Goal: Feedback & Contribution: Submit feedback/report problem

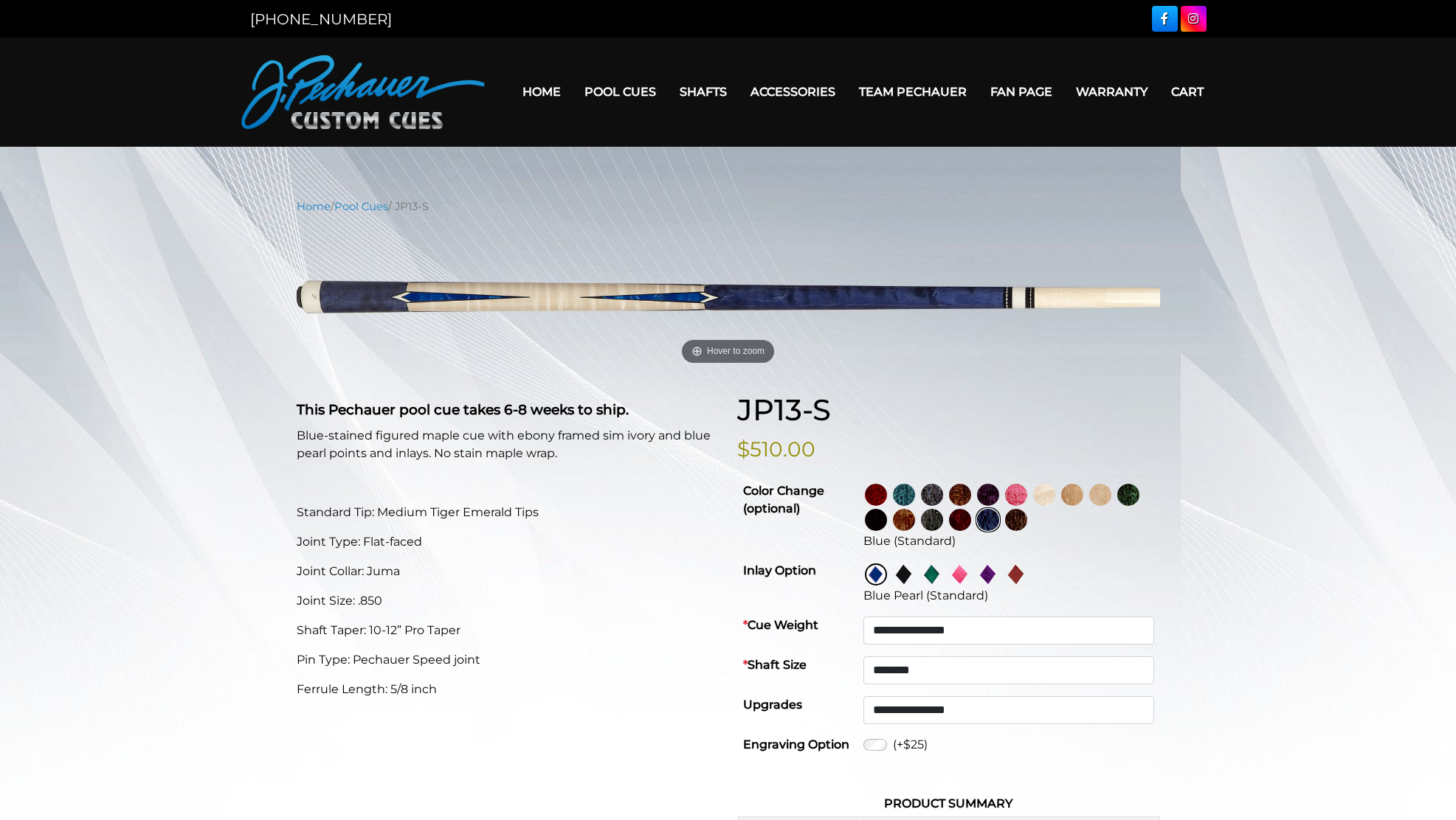
select select "********"
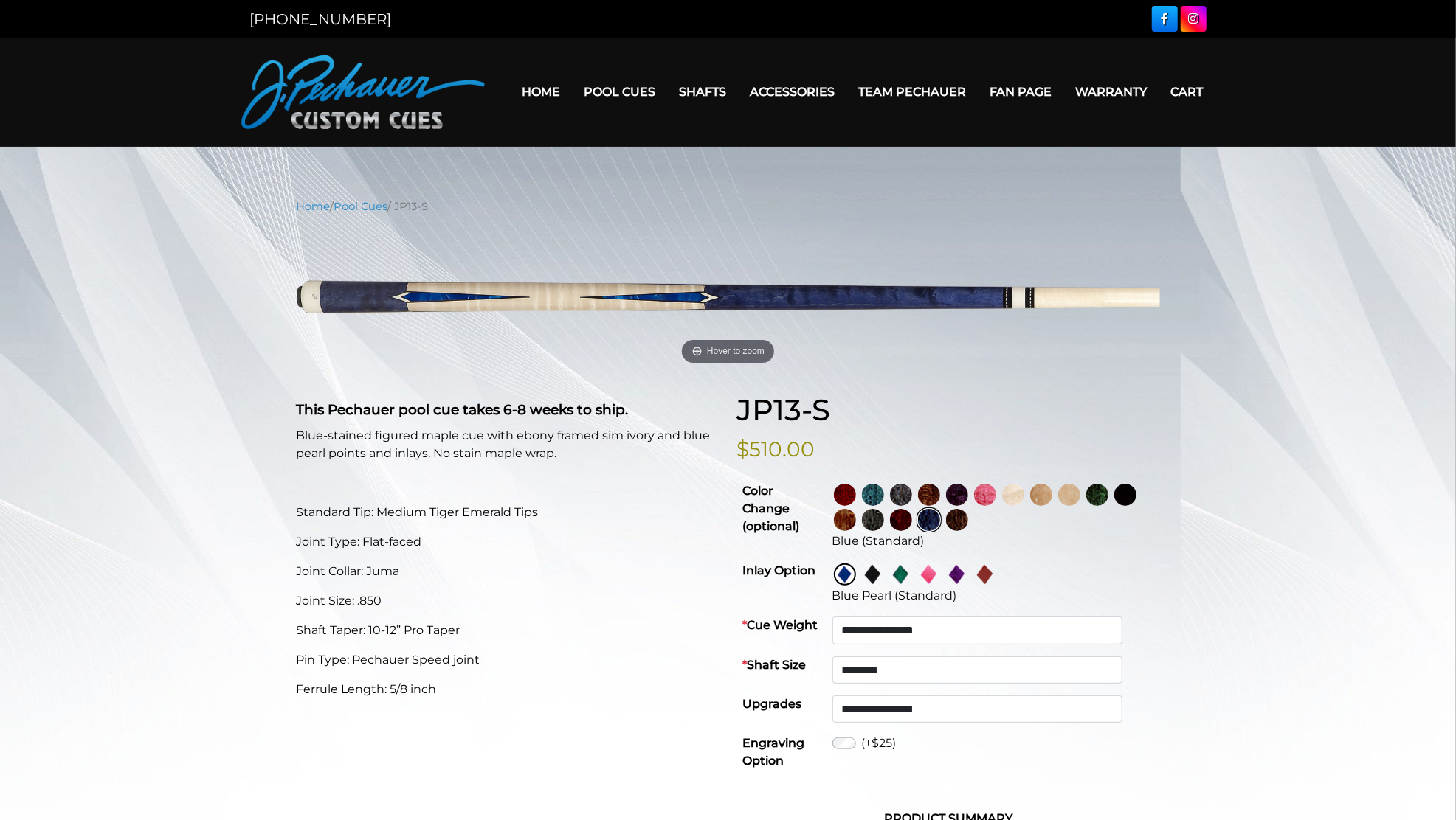
click at [907, 185] on main "**********" at bounding box center [728, 764] width 1456 height 1234
click at [629, 90] on link "Pool Cues" at bounding box center [620, 92] width 95 height 37
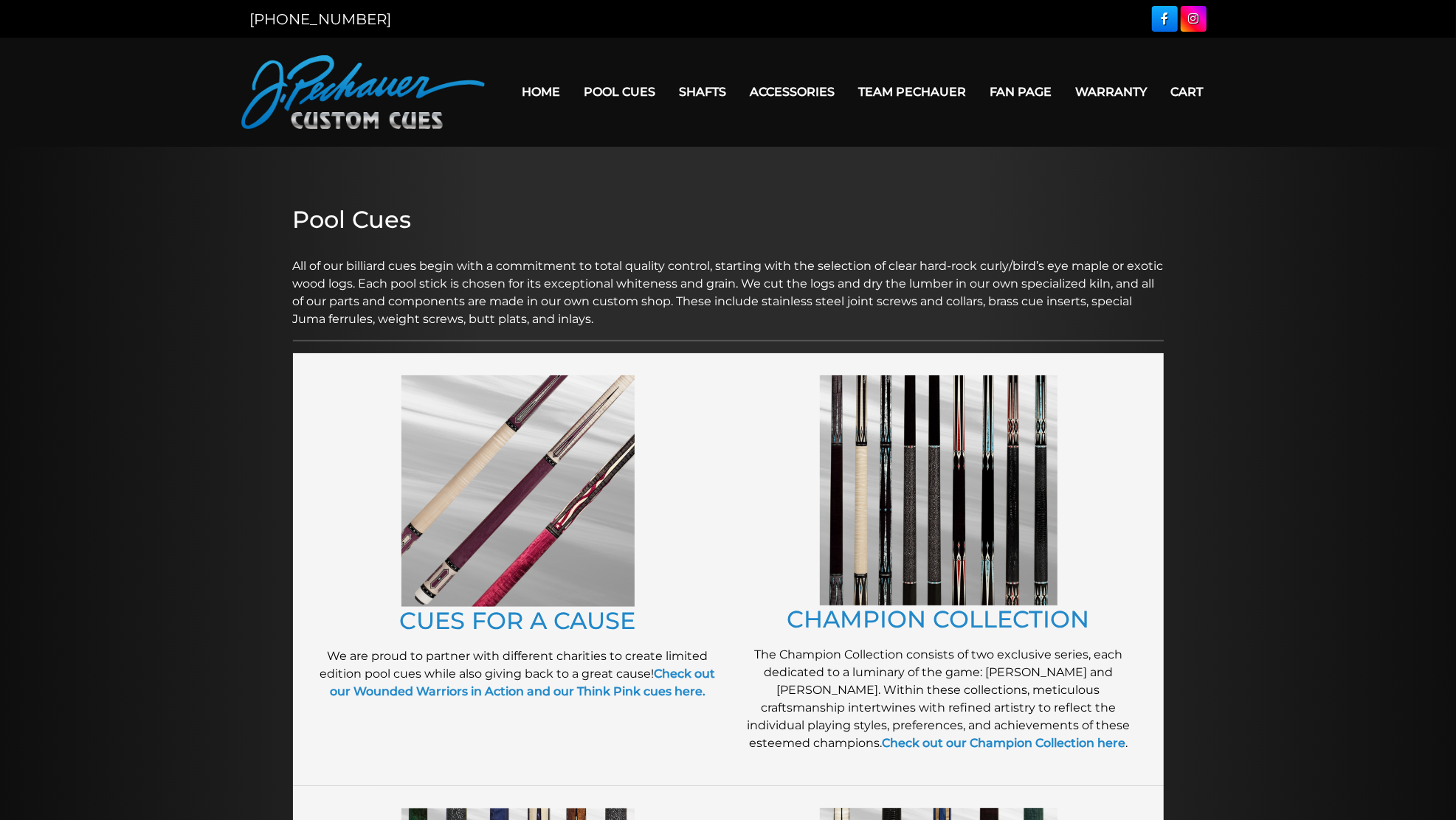
click at [611, 84] on link "Pool Cues" at bounding box center [620, 92] width 95 height 37
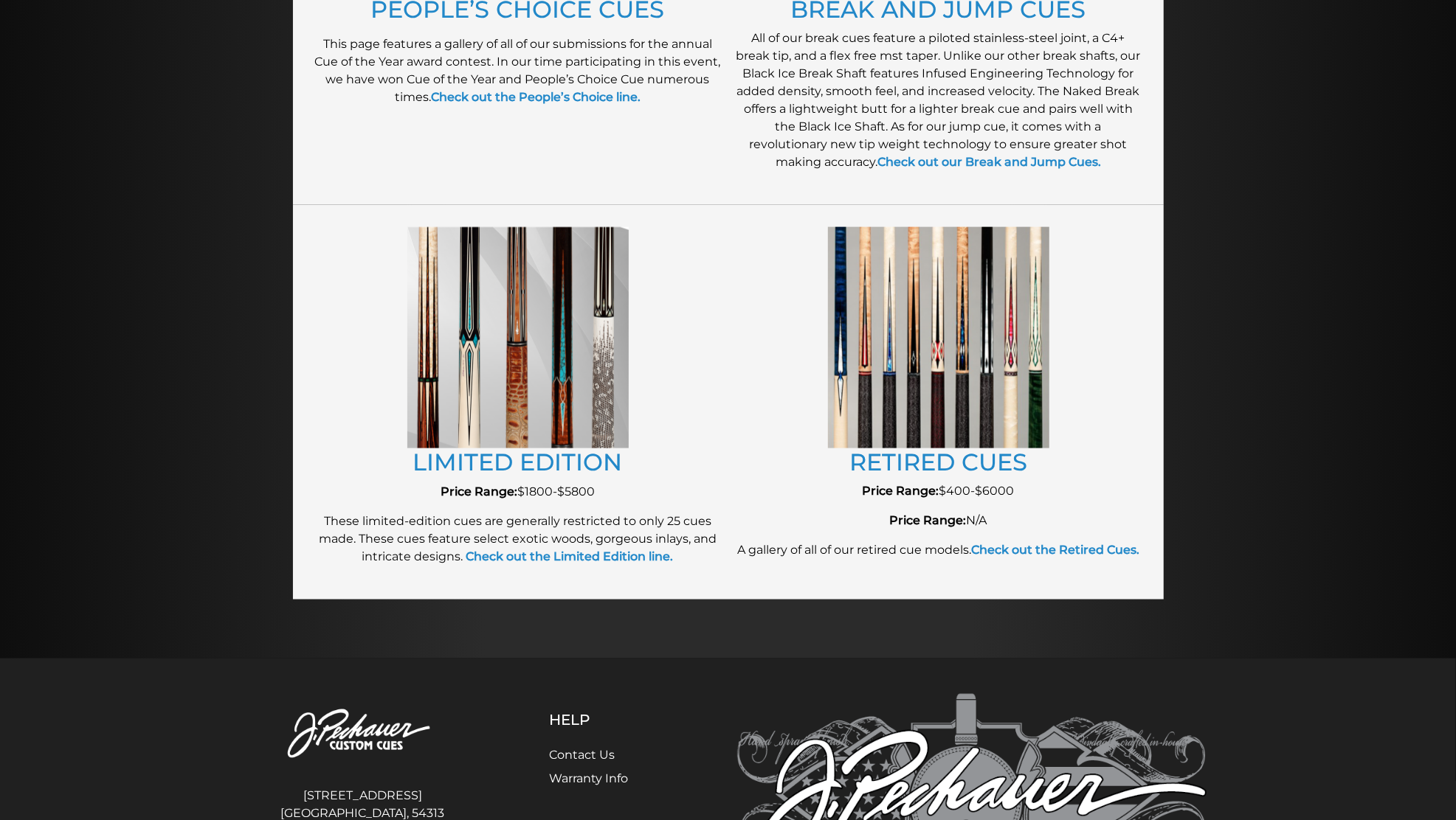
scroll to position [1461, 0]
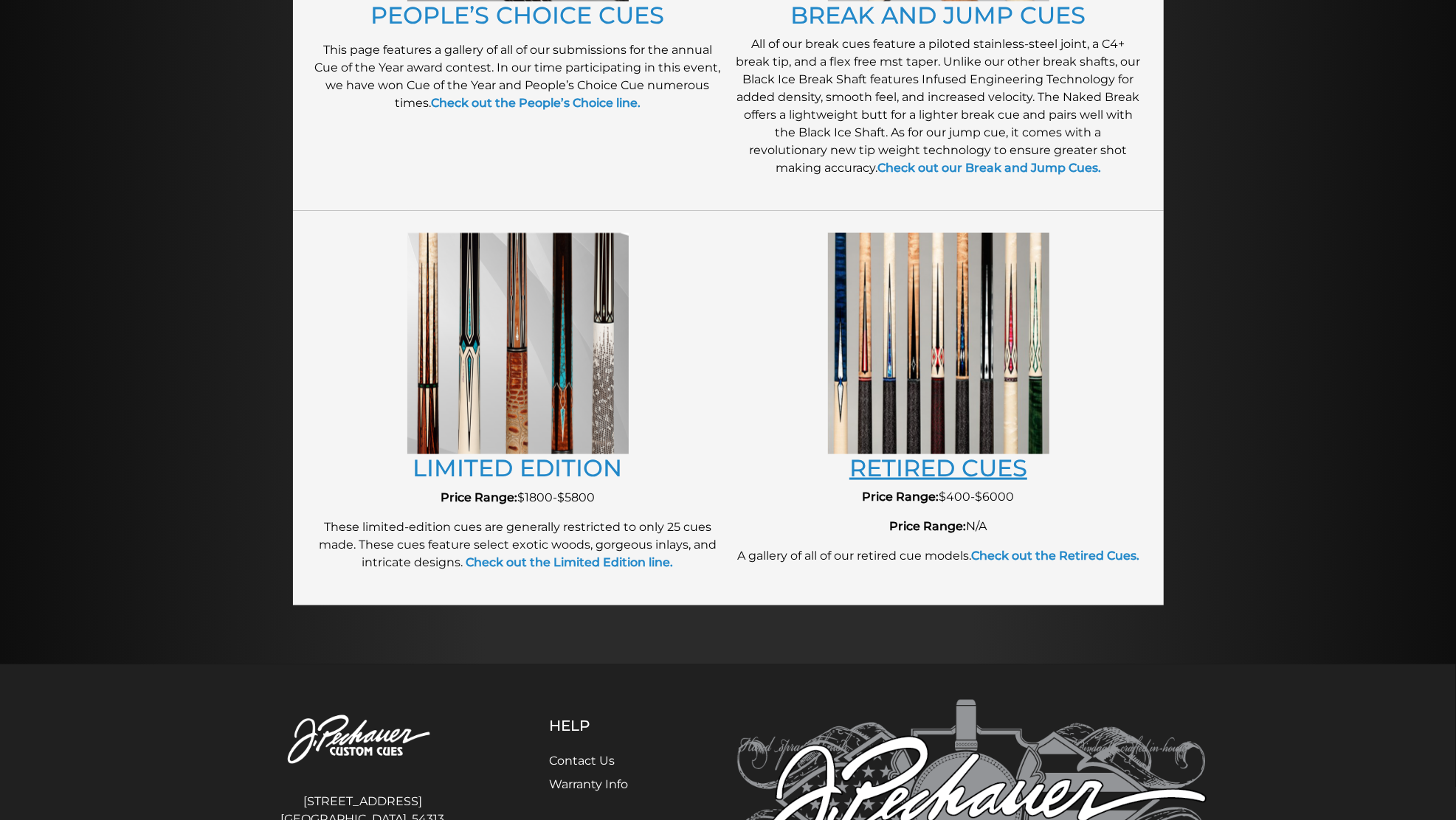
click at [991, 477] on link "RETIRED CUES" at bounding box center [938, 468] width 178 height 29
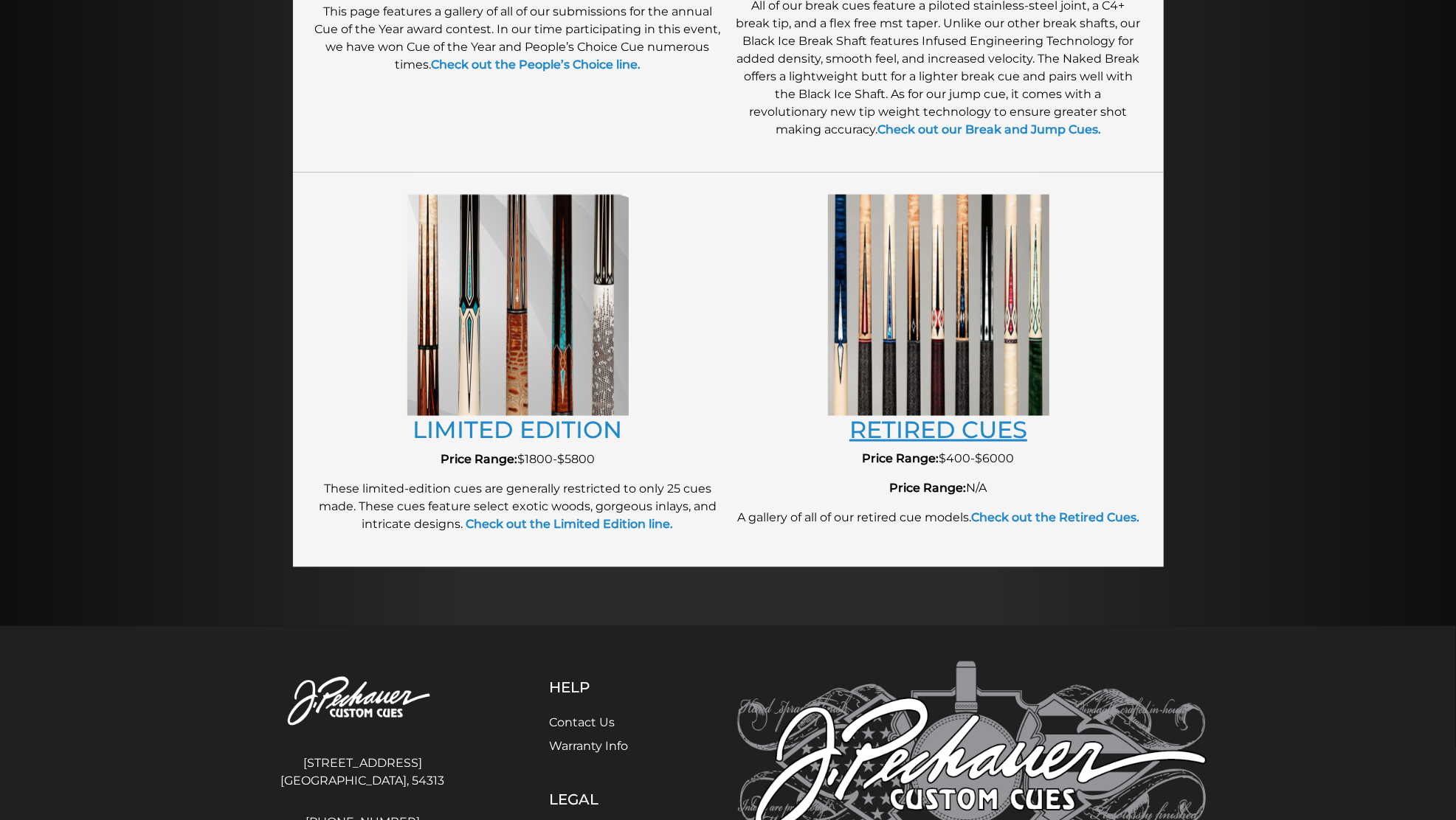
scroll to position [1521, 0]
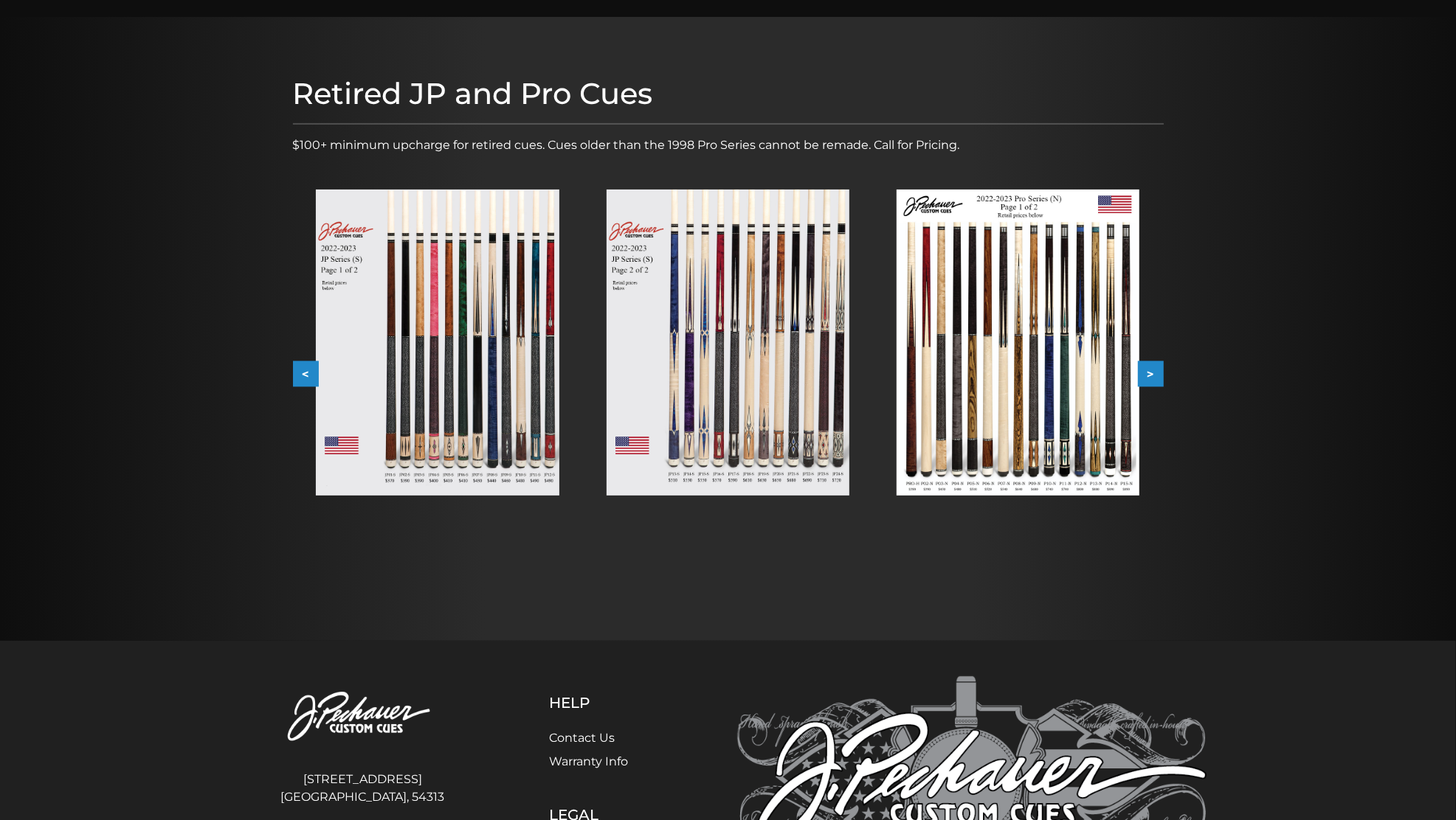
scroll to position [158, 0]
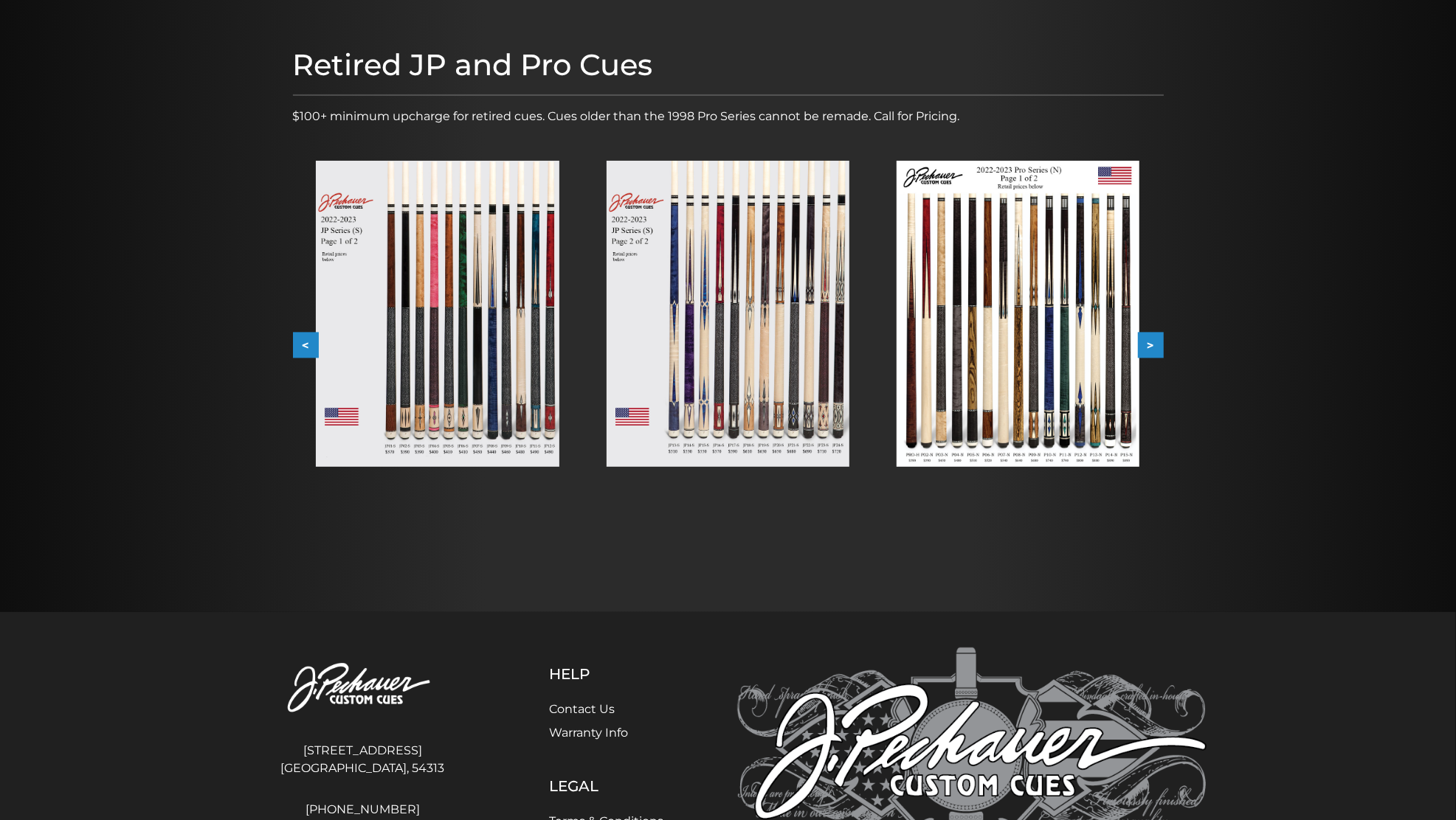
click at [1153, 349] on button ">" at bounding box center [1151, 345] width 26 height 26
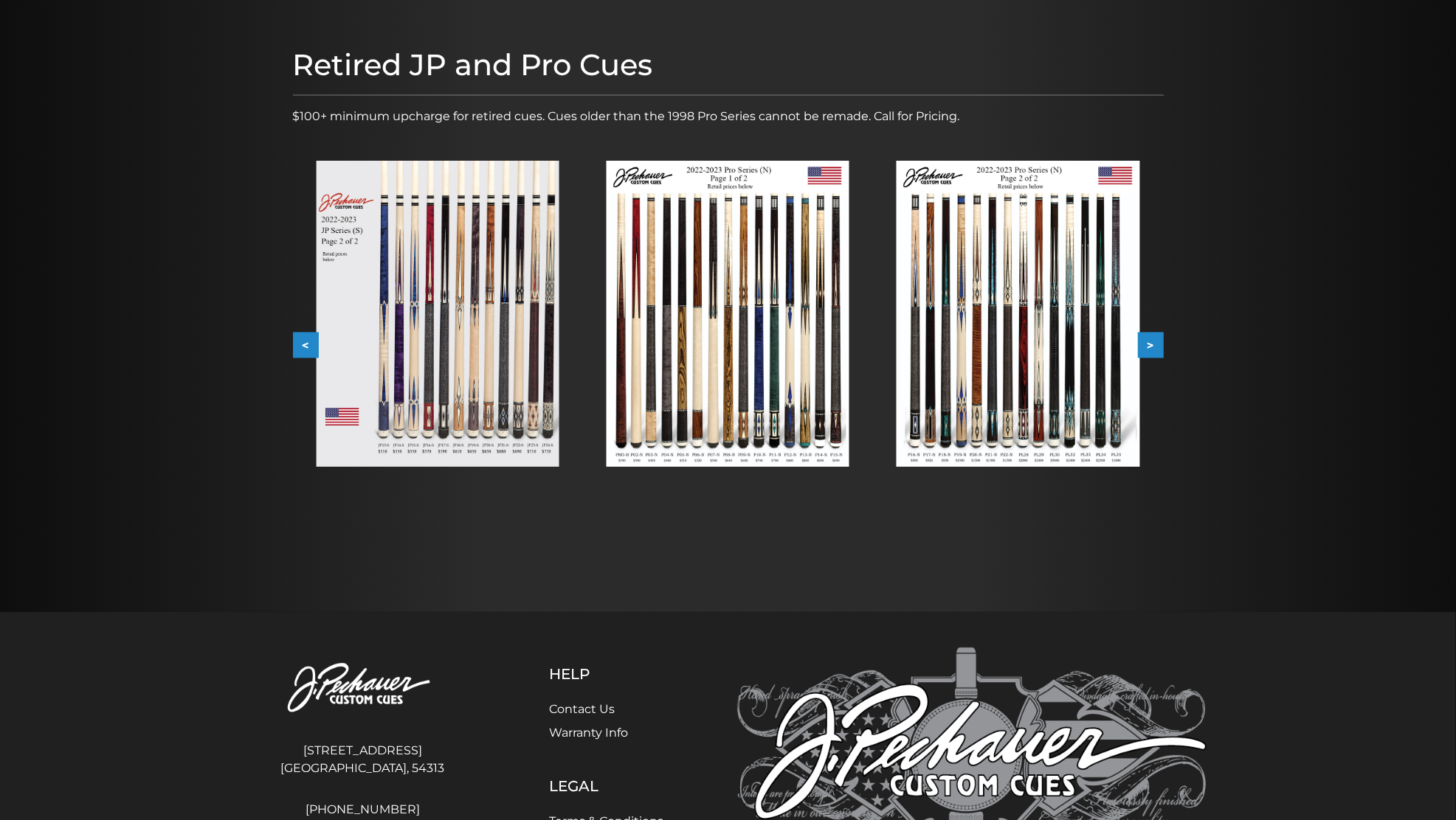
click at [1156, 347] on button ">" at bounding box center [1151, 345] width 26 height 26
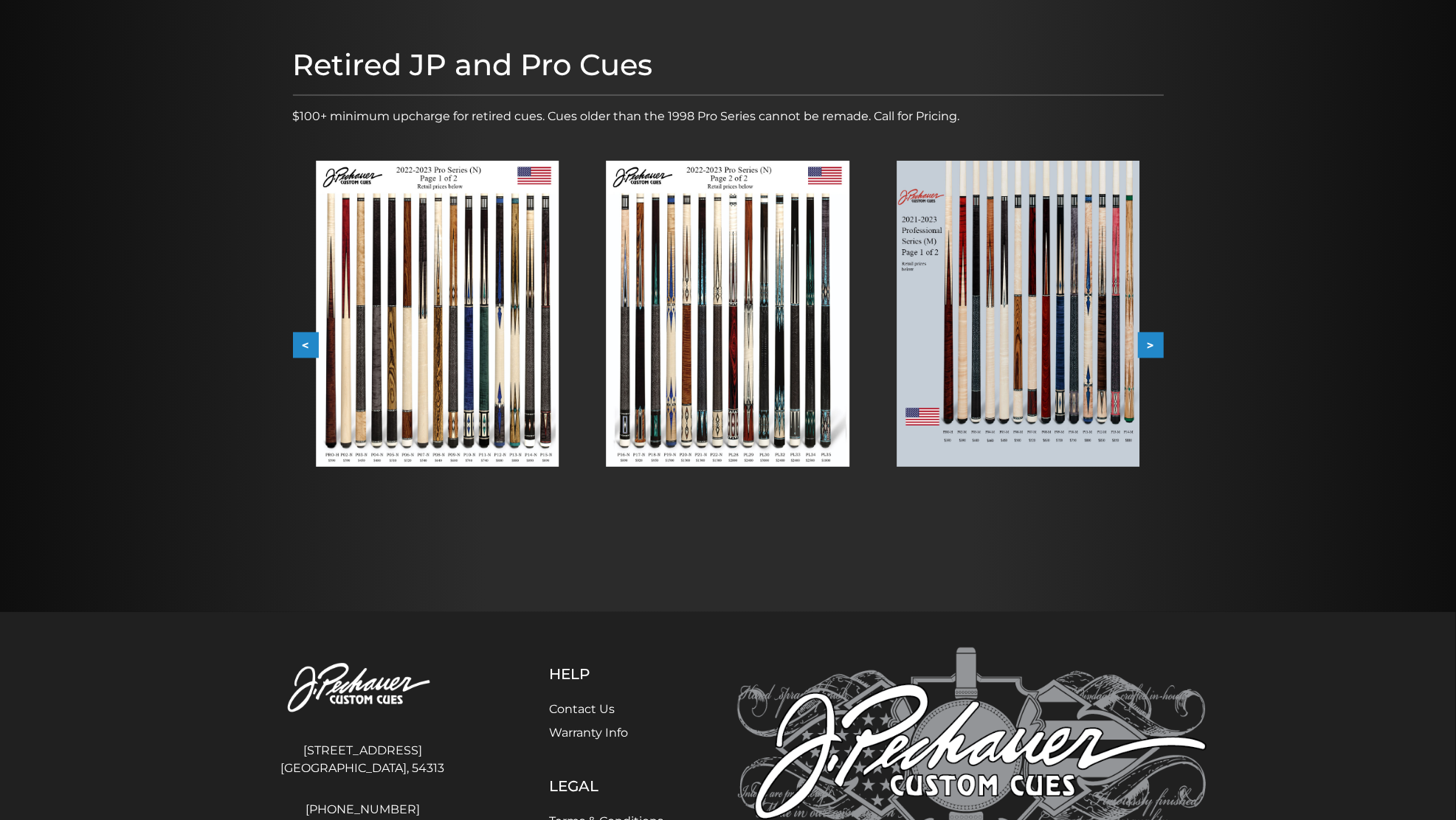
click at [1160, 350] on button ">" at bounding box center [1151, 345] width 26 height 26
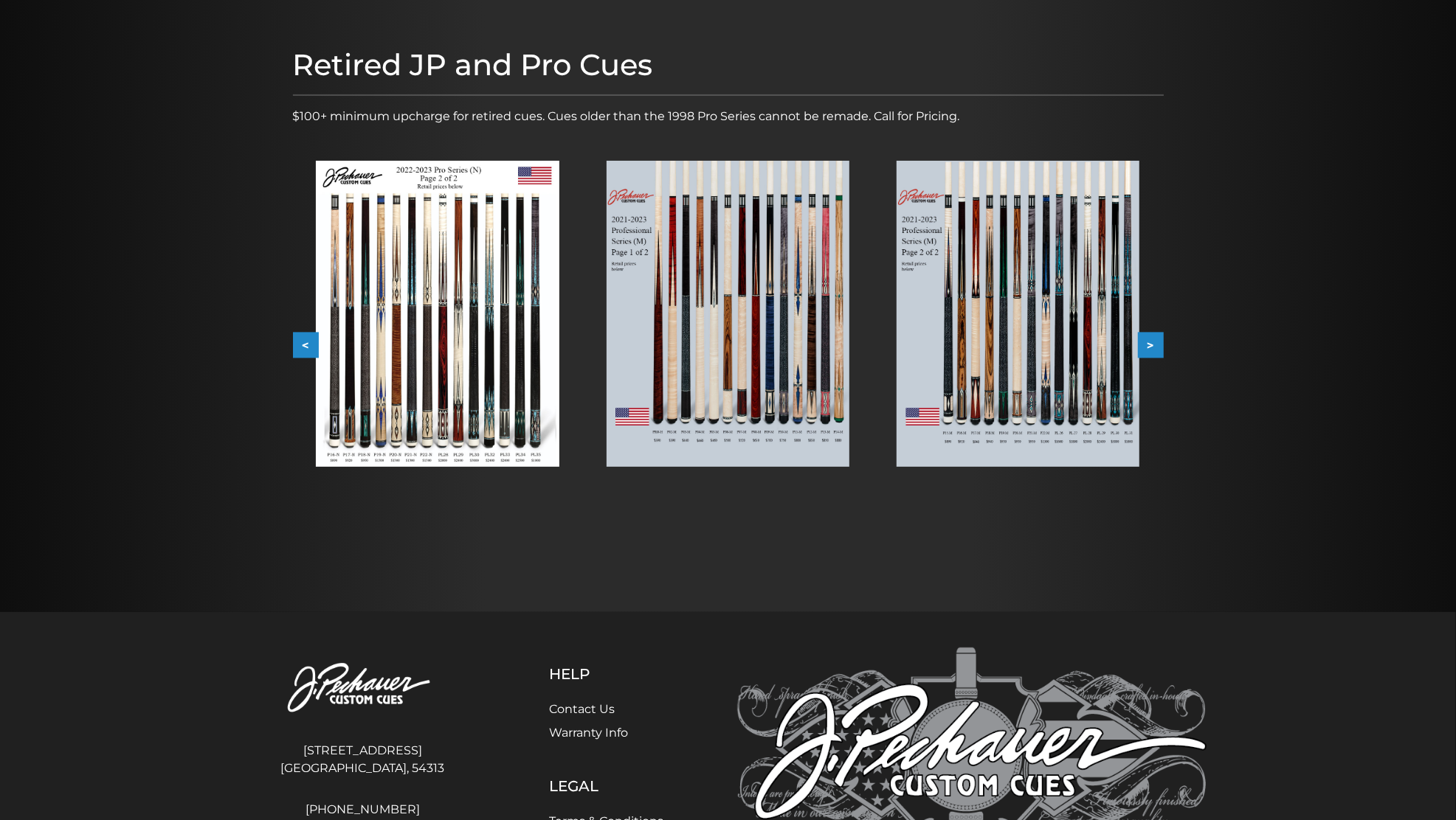
click at [1157, 354] on button ">" at bounding box center [1151, 345] width 26 height 26
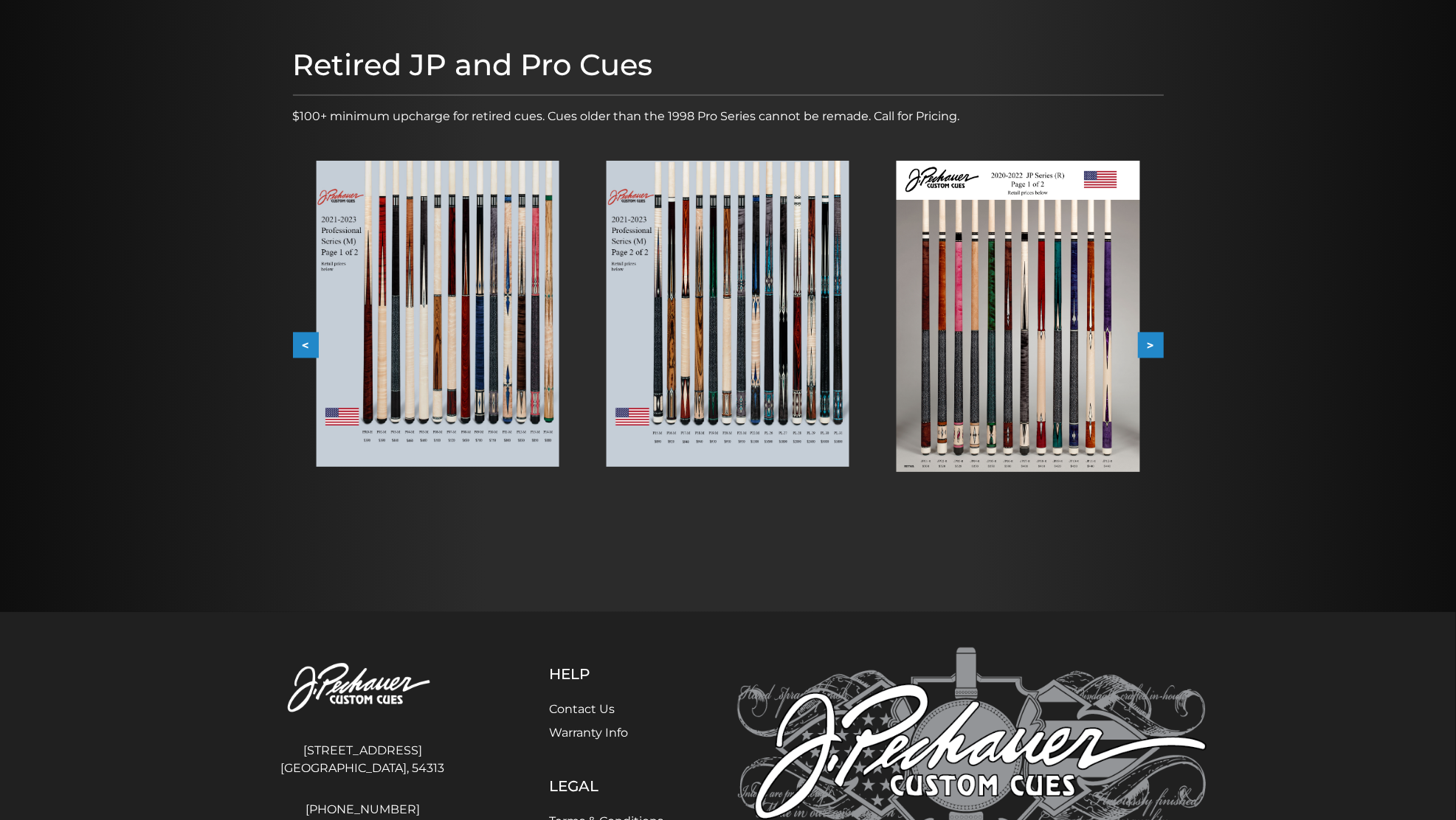
click at [1152, 356] on button ">" at bounding box center [1151, 345] width 26 height 26
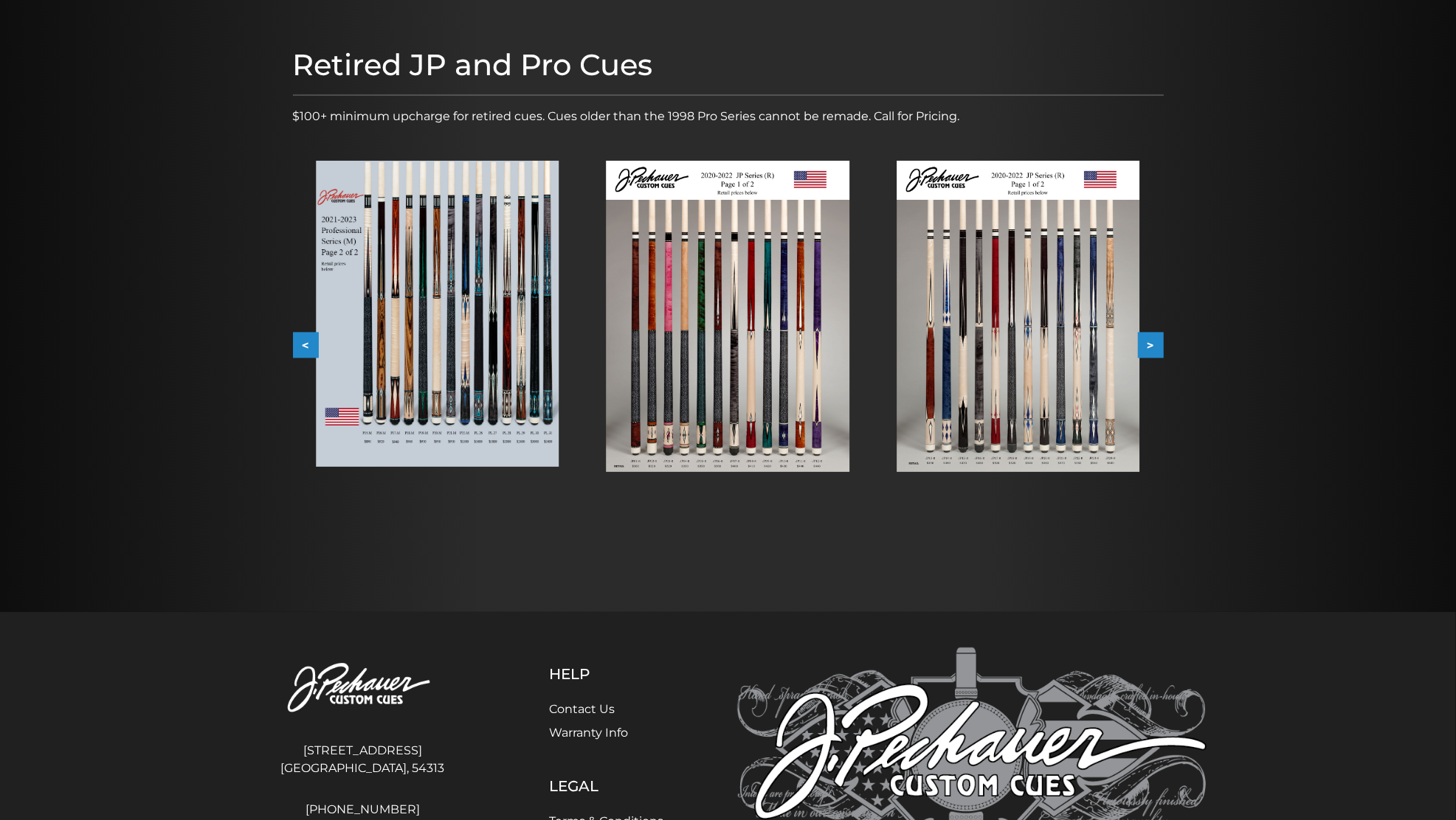
click at [1153, 356] on button ">" at bounding box center [1151, 345] width 26 height 26
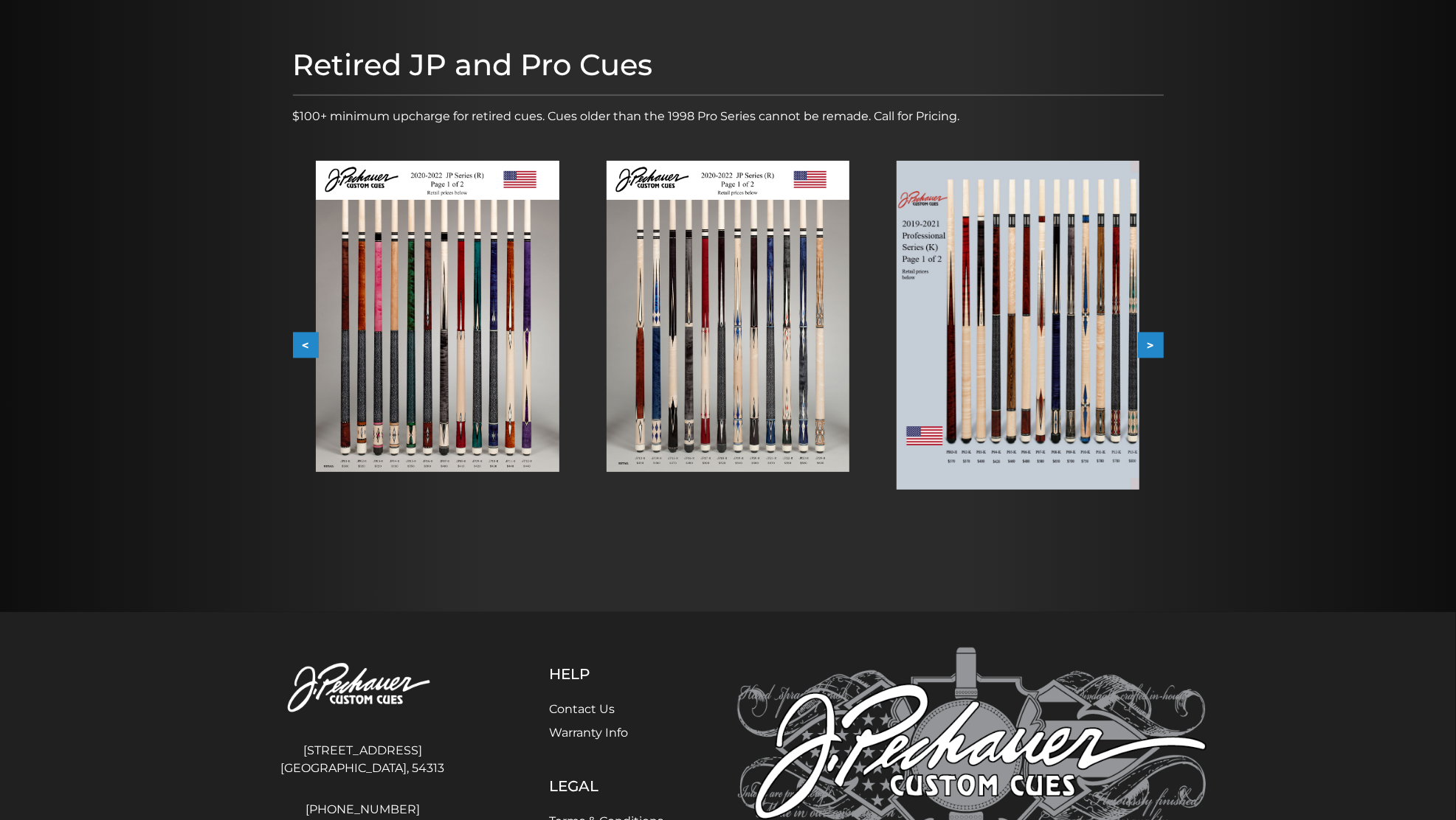
click at [1151, 370] on div at bounding box center [1018, 325] width 290 height 376
click at [1155, 356] on button ">" at bounding box center [1151, 345] width 26 height 26
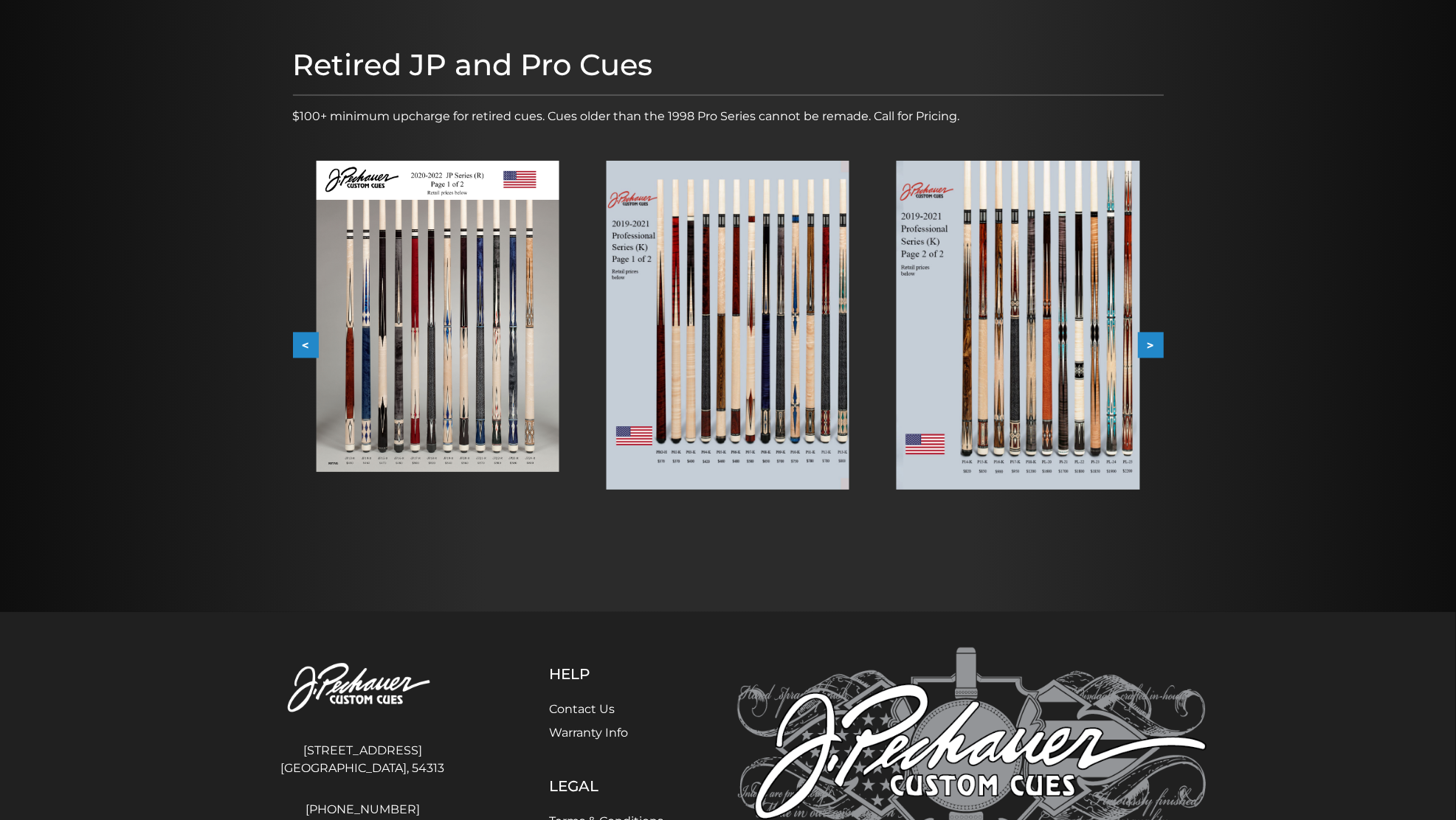
click at [1151, 356] on button ">" at bounding box center [1151, 345] width 26 height 26
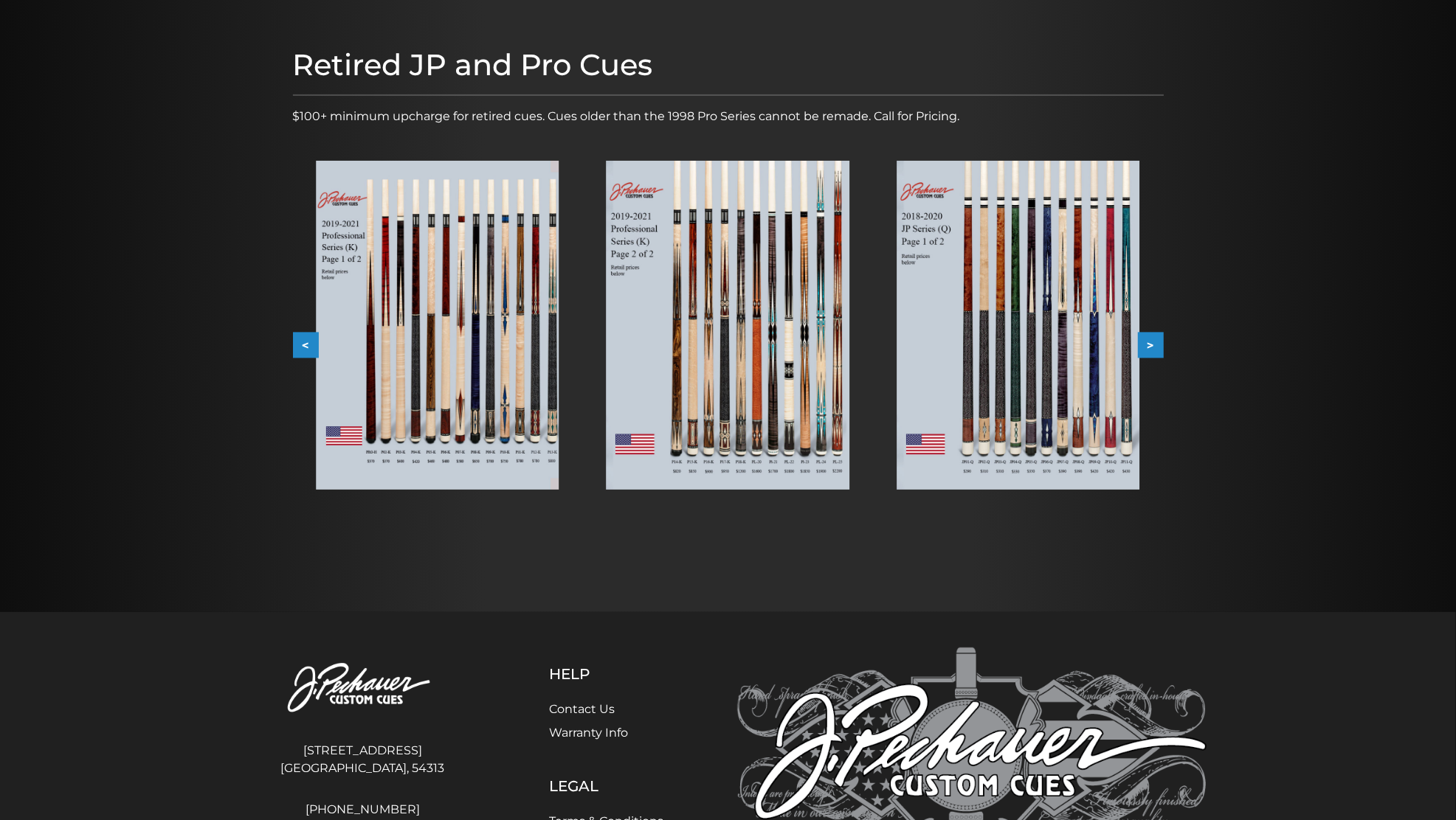
click at [1153, 356] on button ">" at bounding box center [1151, 345] width 26 height 26
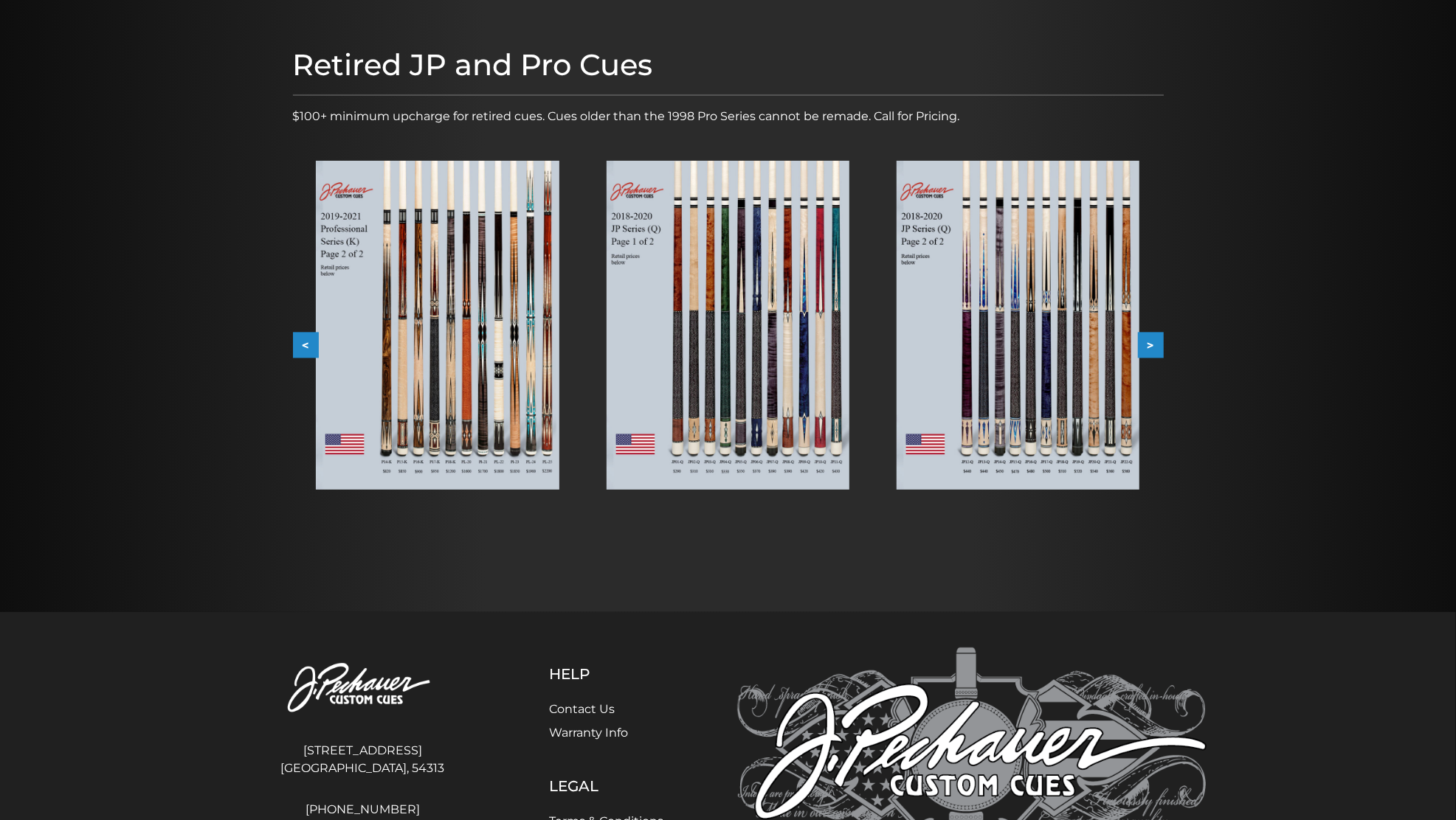
click at [1065, 360] on img at bounding box center [1017, 325] width 243 height 329
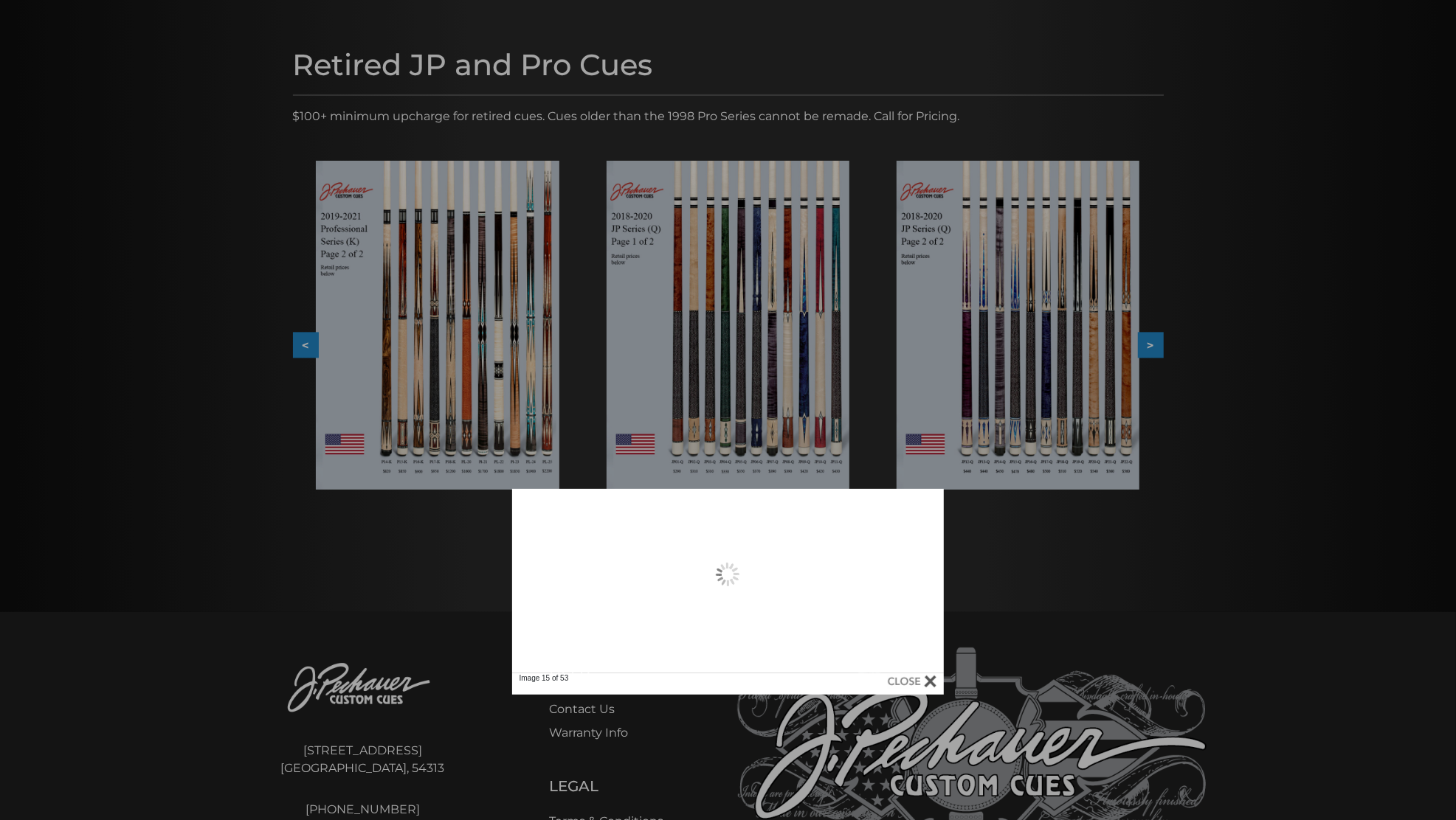
click at [1073, 489] on div "Image 15 of 53" at bounding box center [728, 592] width 1456 height 206
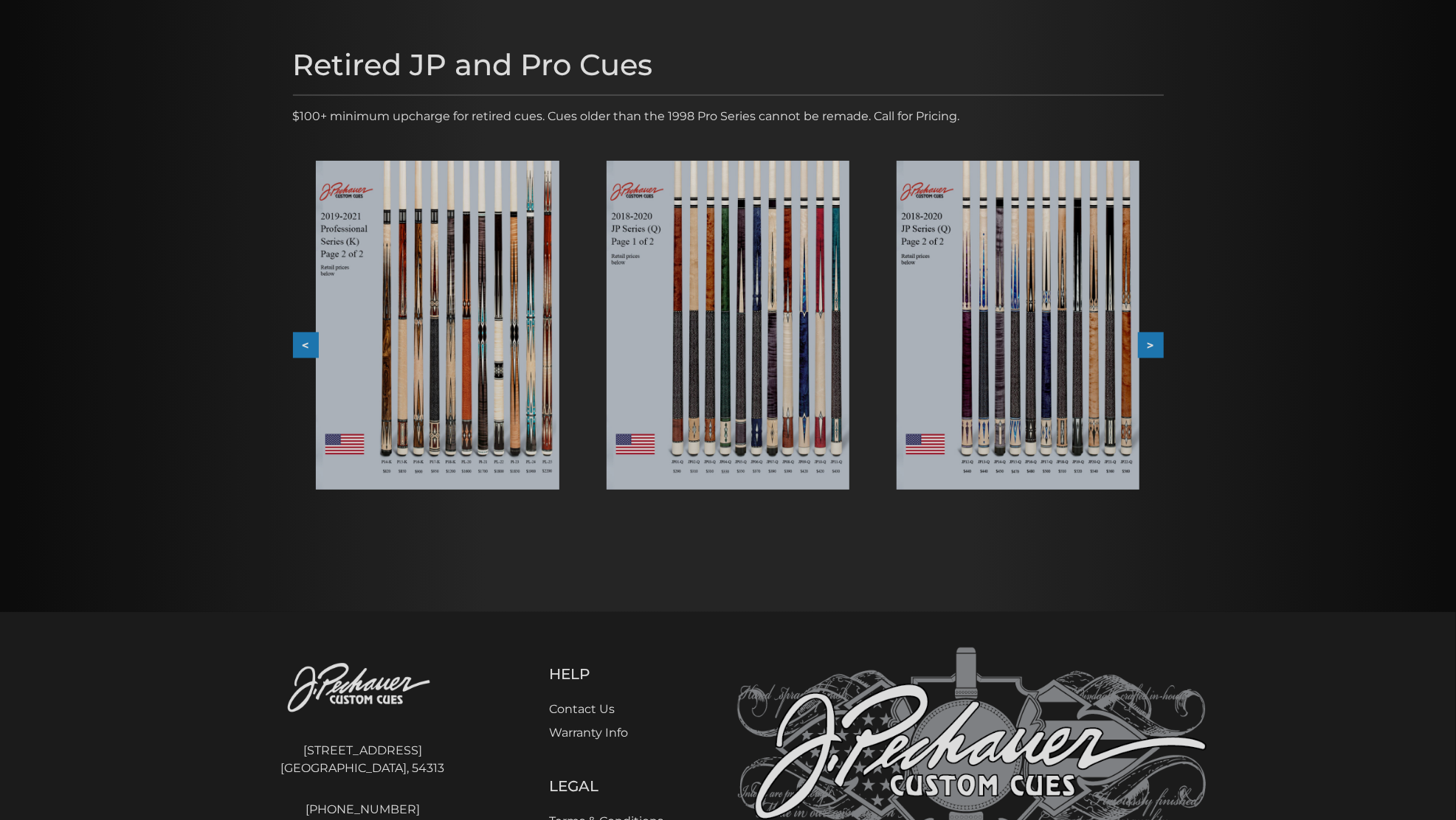
click at [1068, 366] on img at bounding box center [1017, 325] width 243 height 329
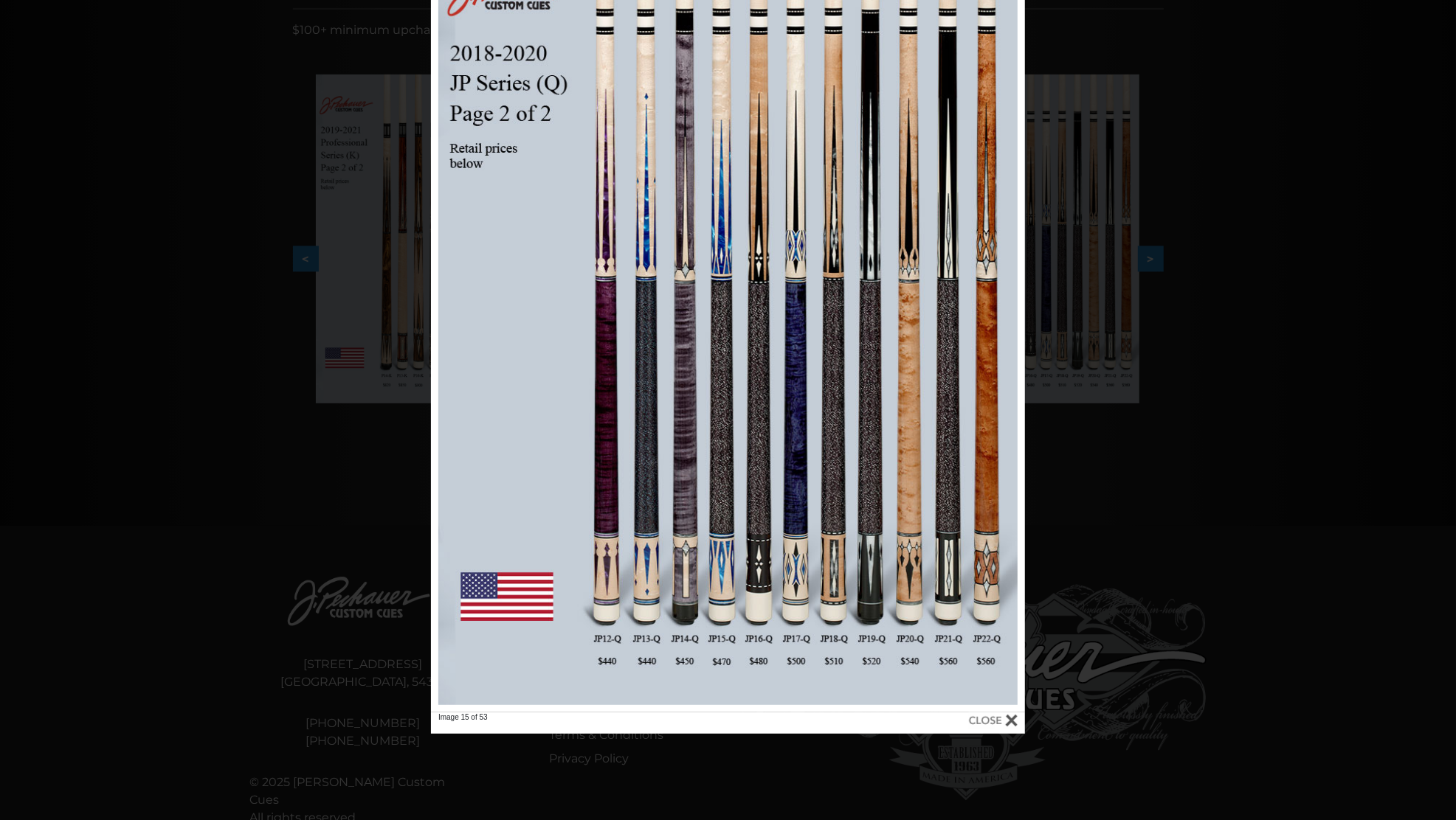
scroll to position [245, 0]
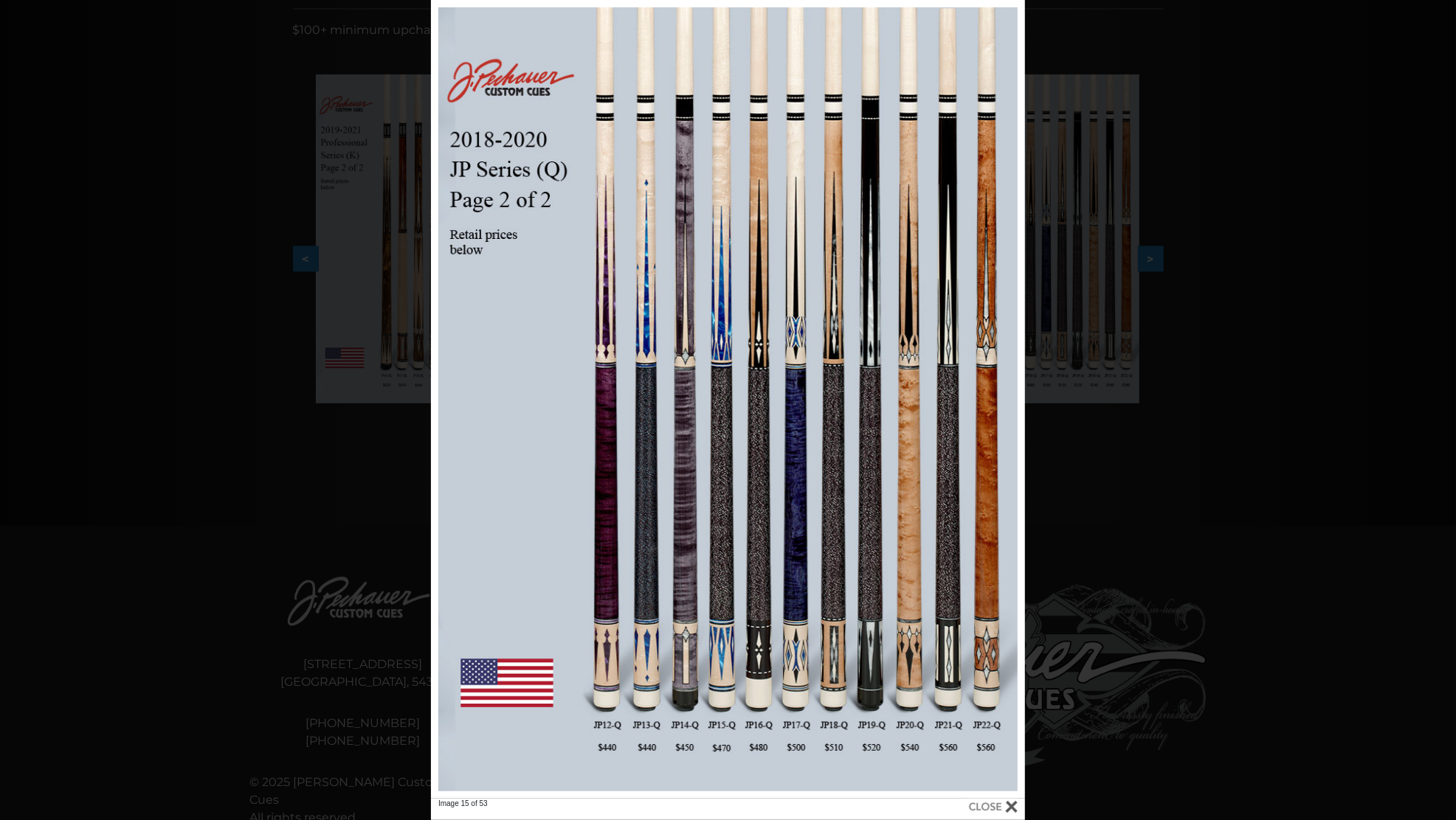
click at [219, 420] on div "Image 15 of 53" at bounding box center [728, 410] width 1456 height 820
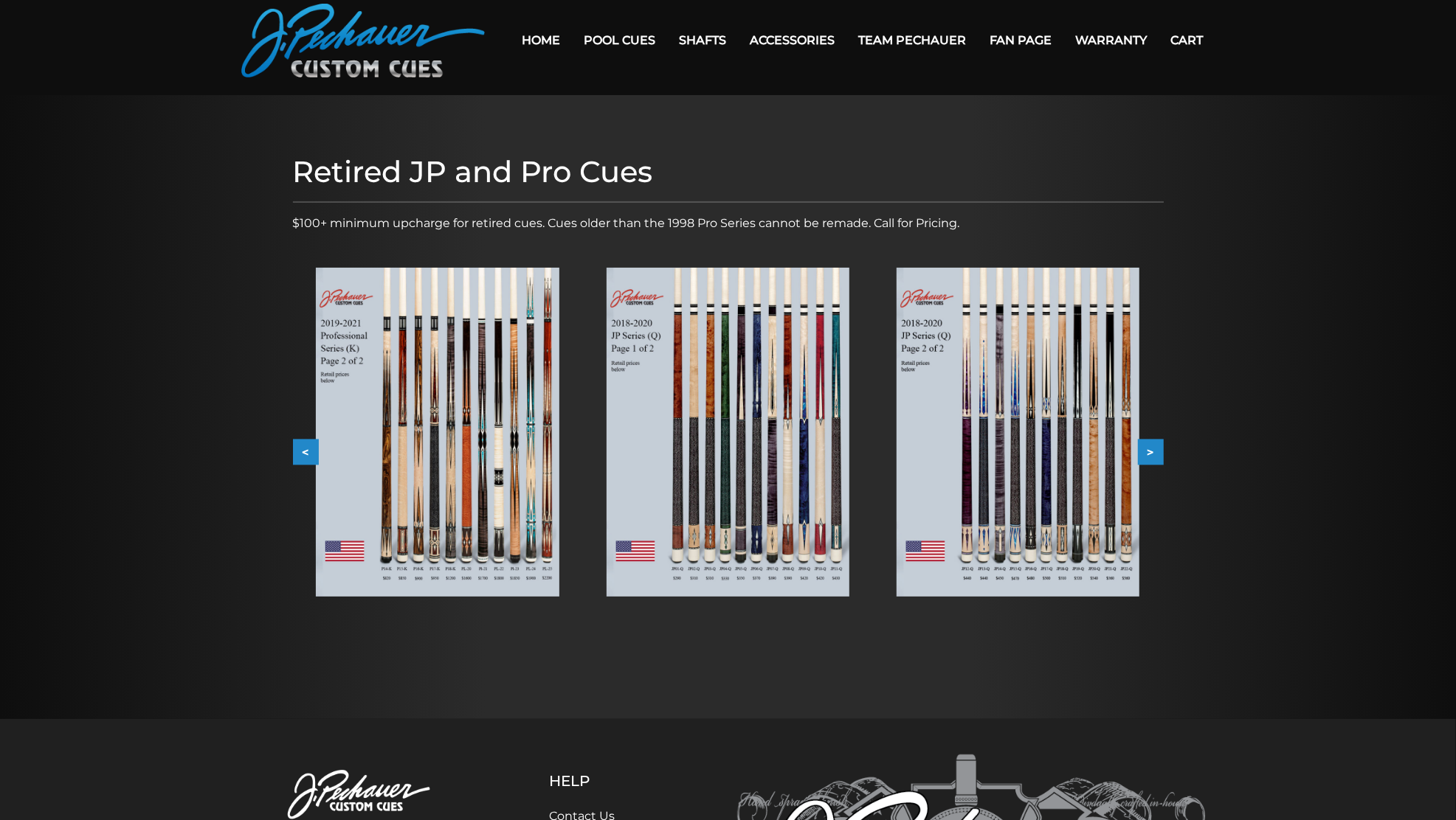
scroll to position [0, 0]
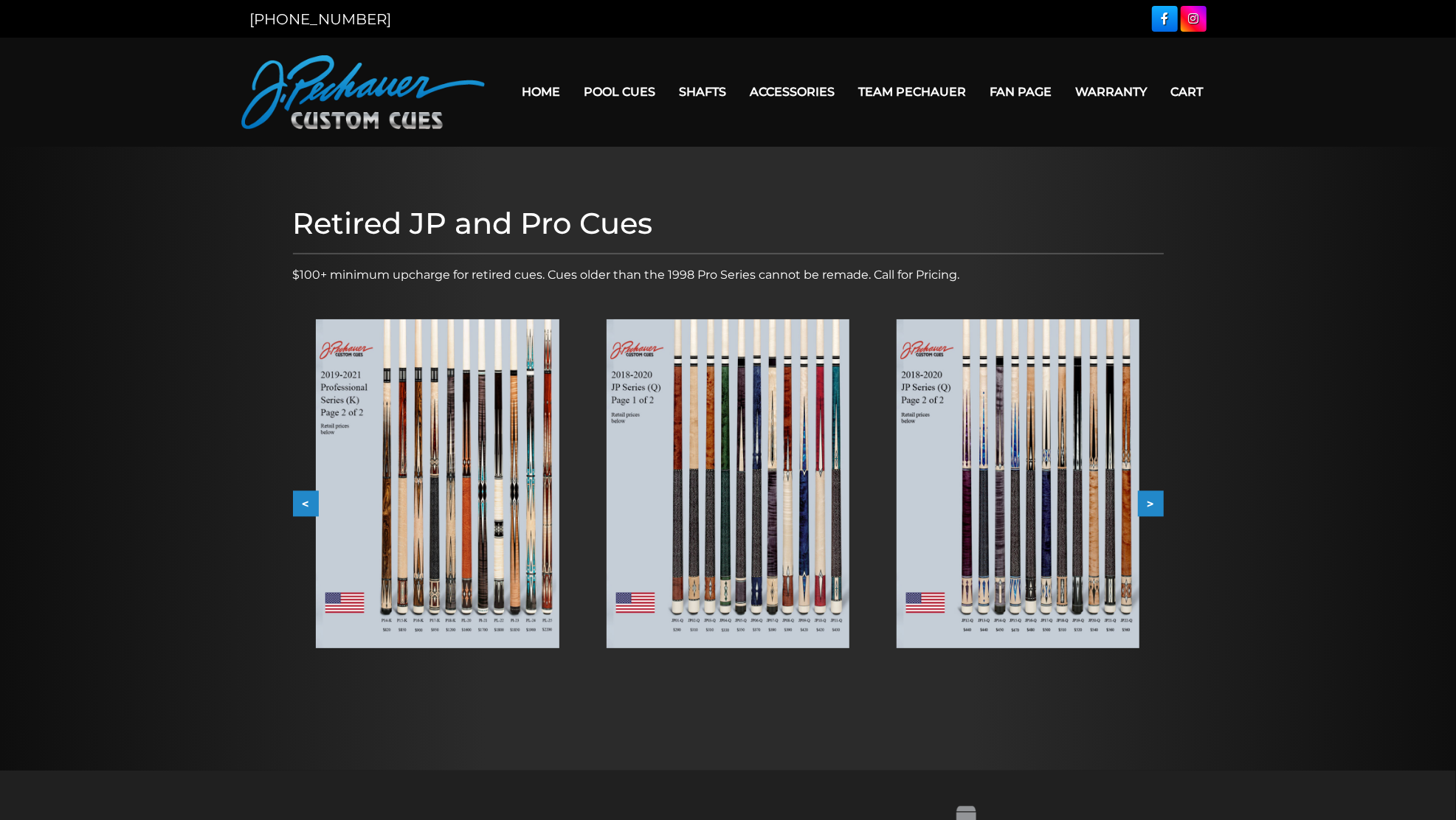
click at [266, 25] on link "[PHONE_NUMBER]" at bounding box center [321, 19] width 141 height 18
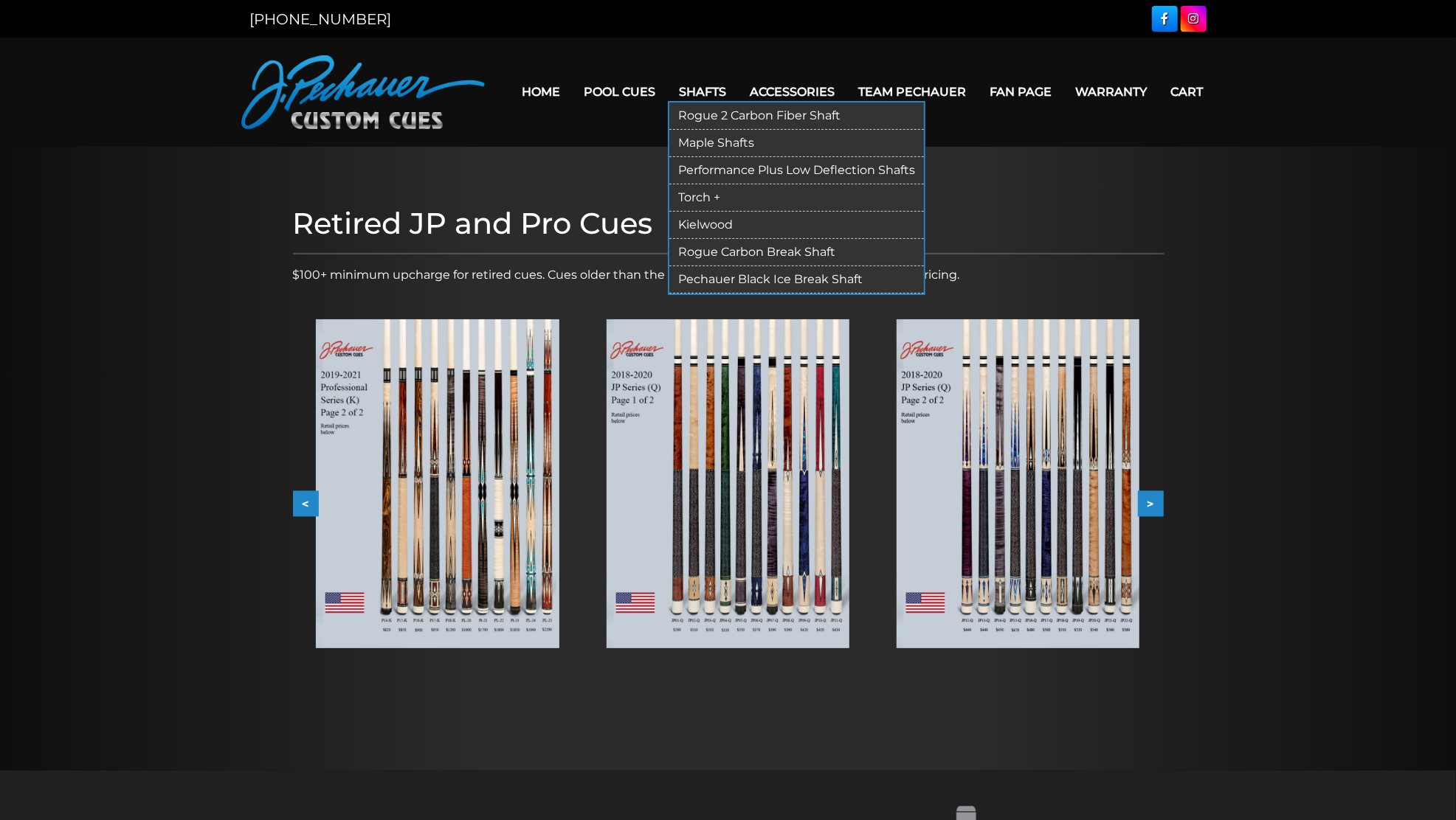
click at [698, 80] on link "Shafts" at bounding box center [703, 92] width 71 height 37
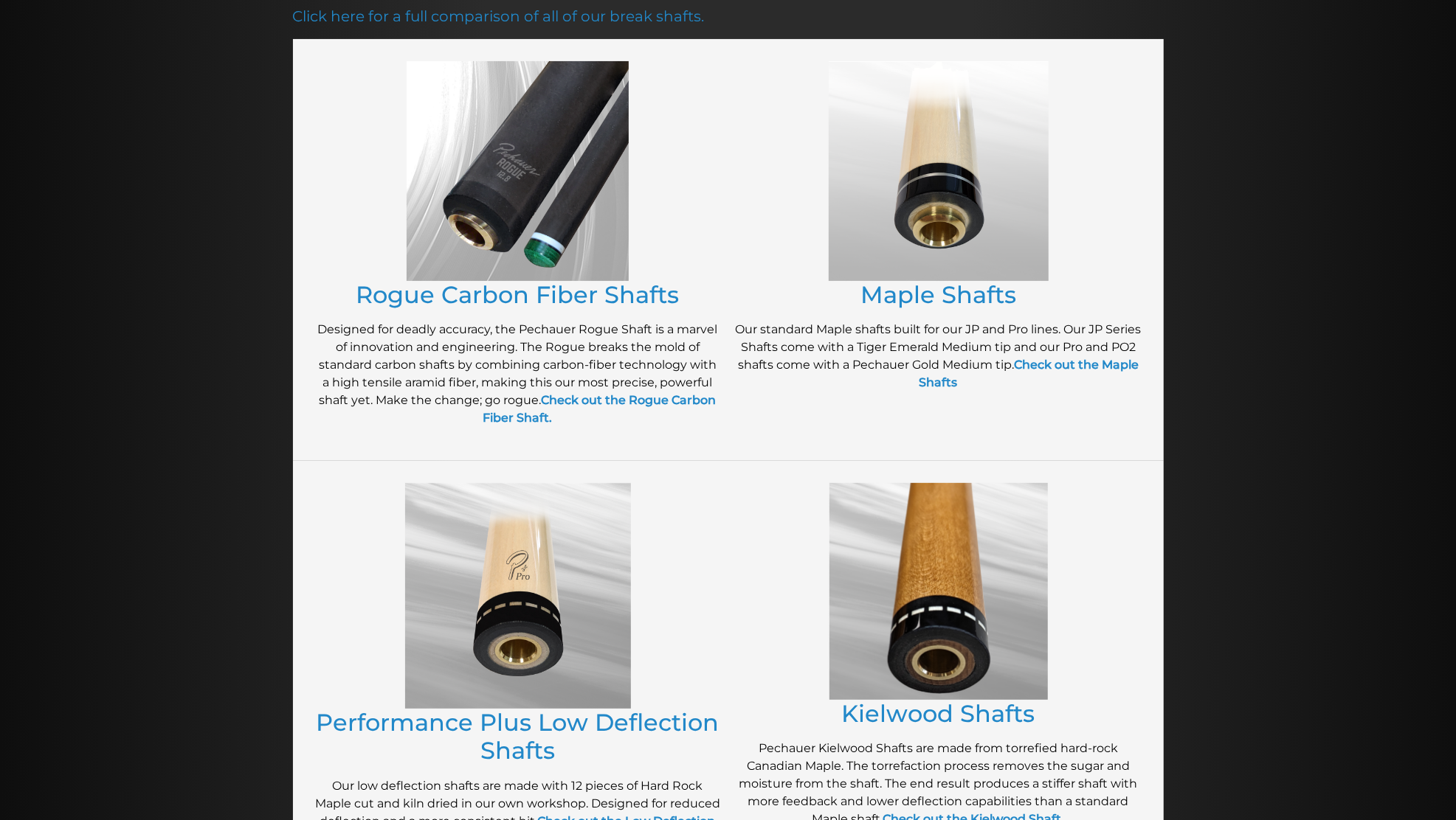
scroll to position [226, 0]
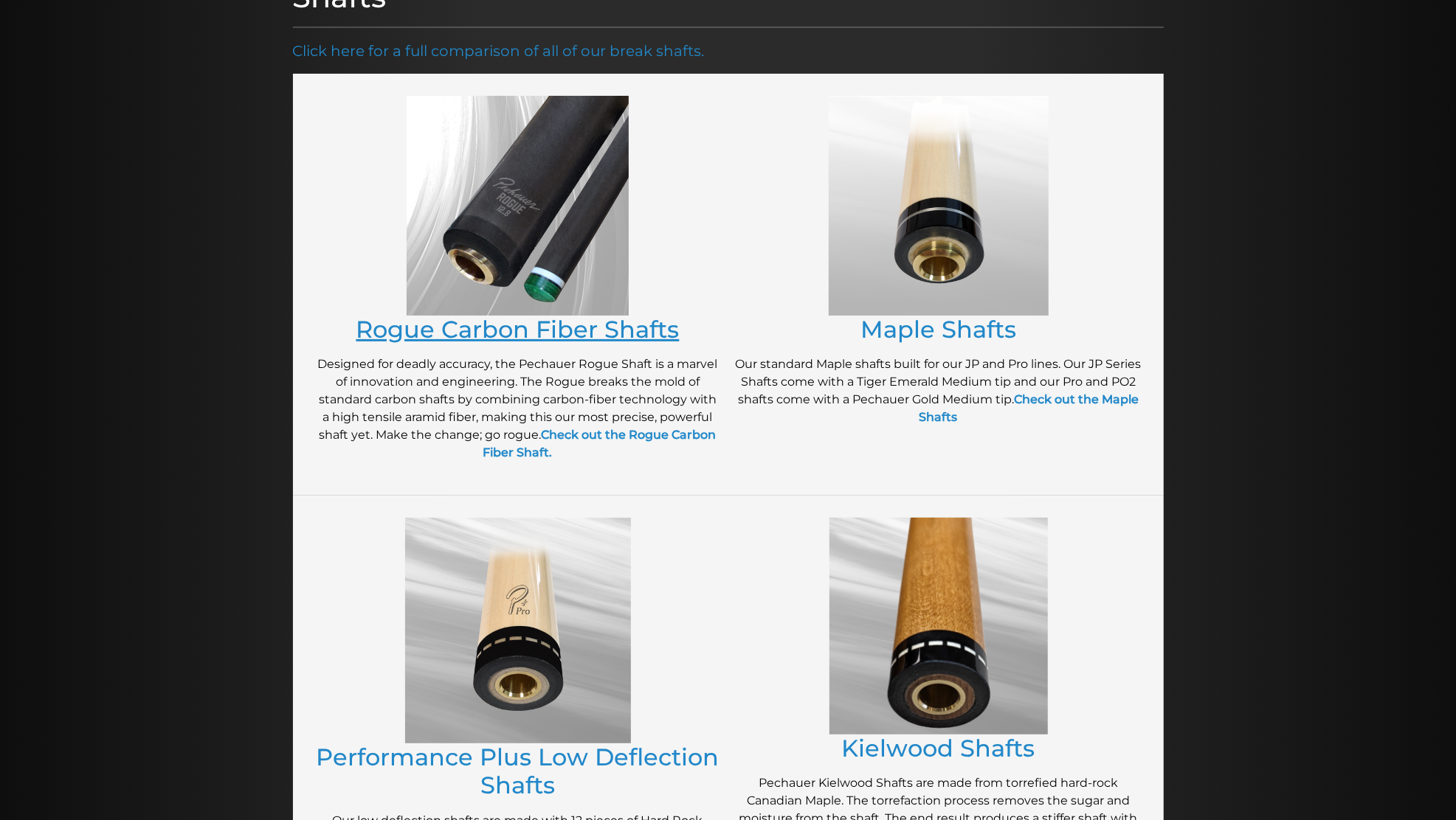
click at [372, 327] on link "Rogue Carbon Fiber Shafts" at bounding box center [518, 329] width 323 height 29
click at [993, 326] on link "Maple Shafts" at bounding box center [938, 329] width 156 height 29
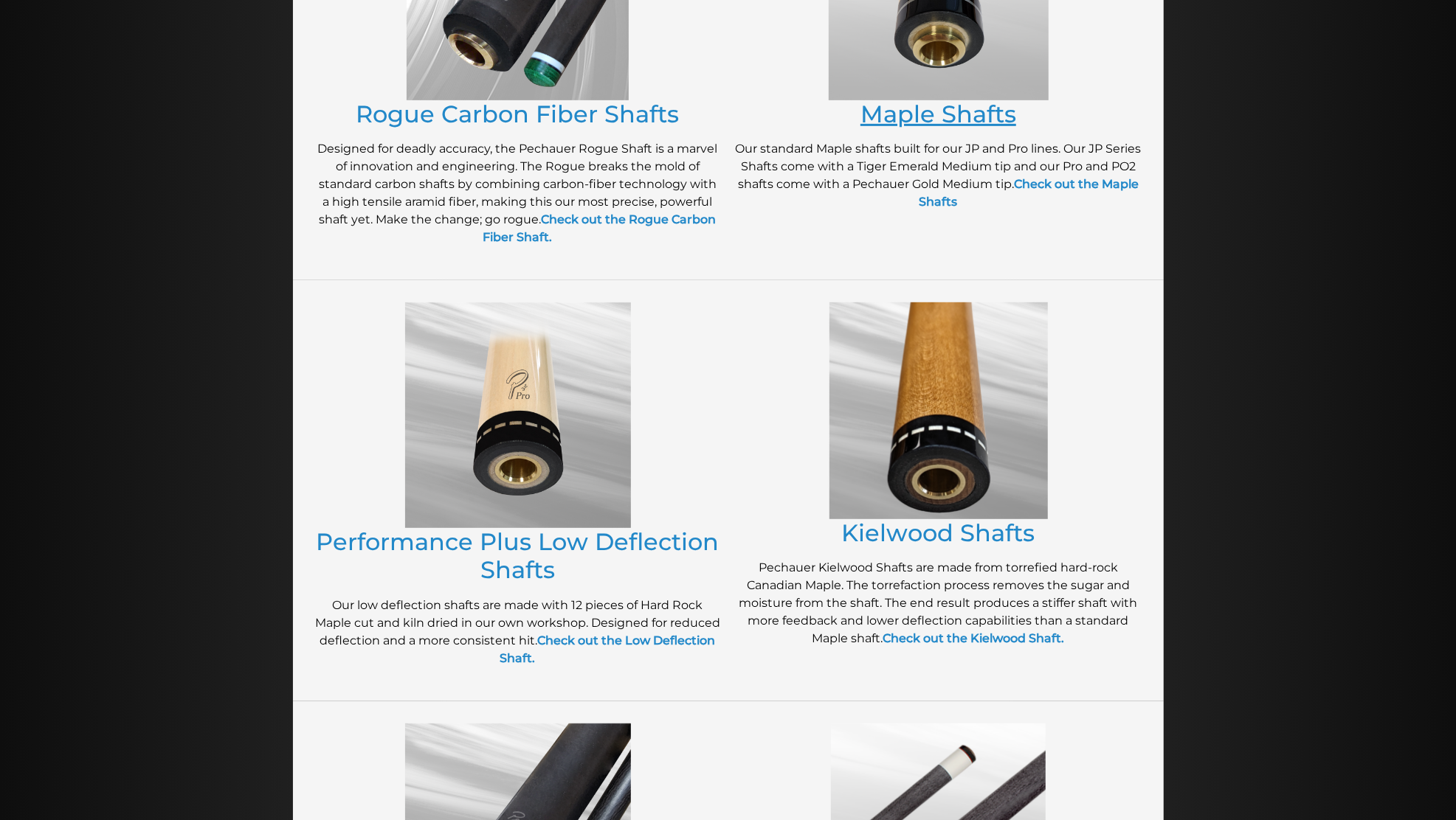
scroll to position [602, 0]
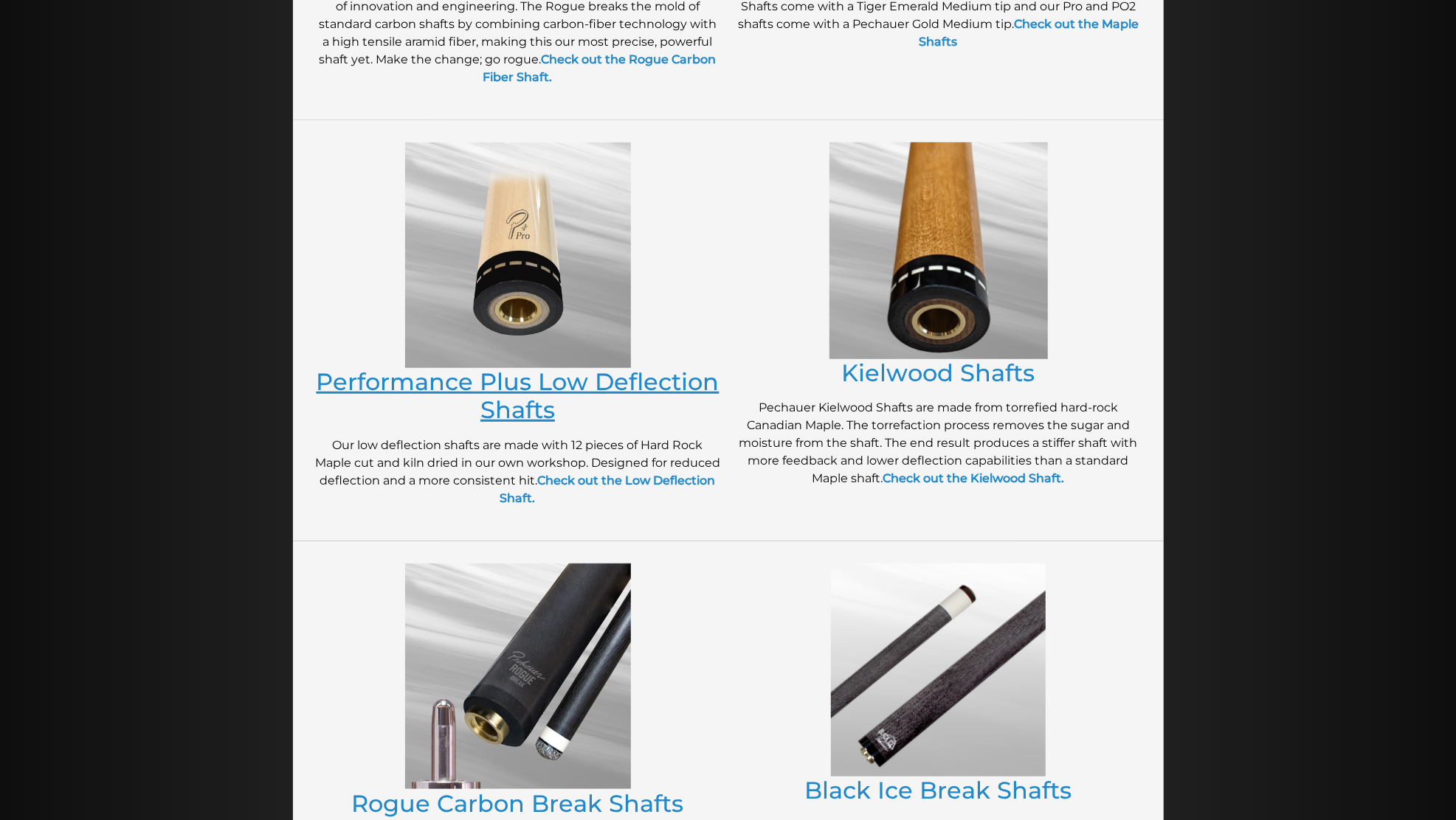
click at [335, 374] on link "Performance Plus Low Deflection Shafts" at bounding box center [517, 396] width 403 height 57
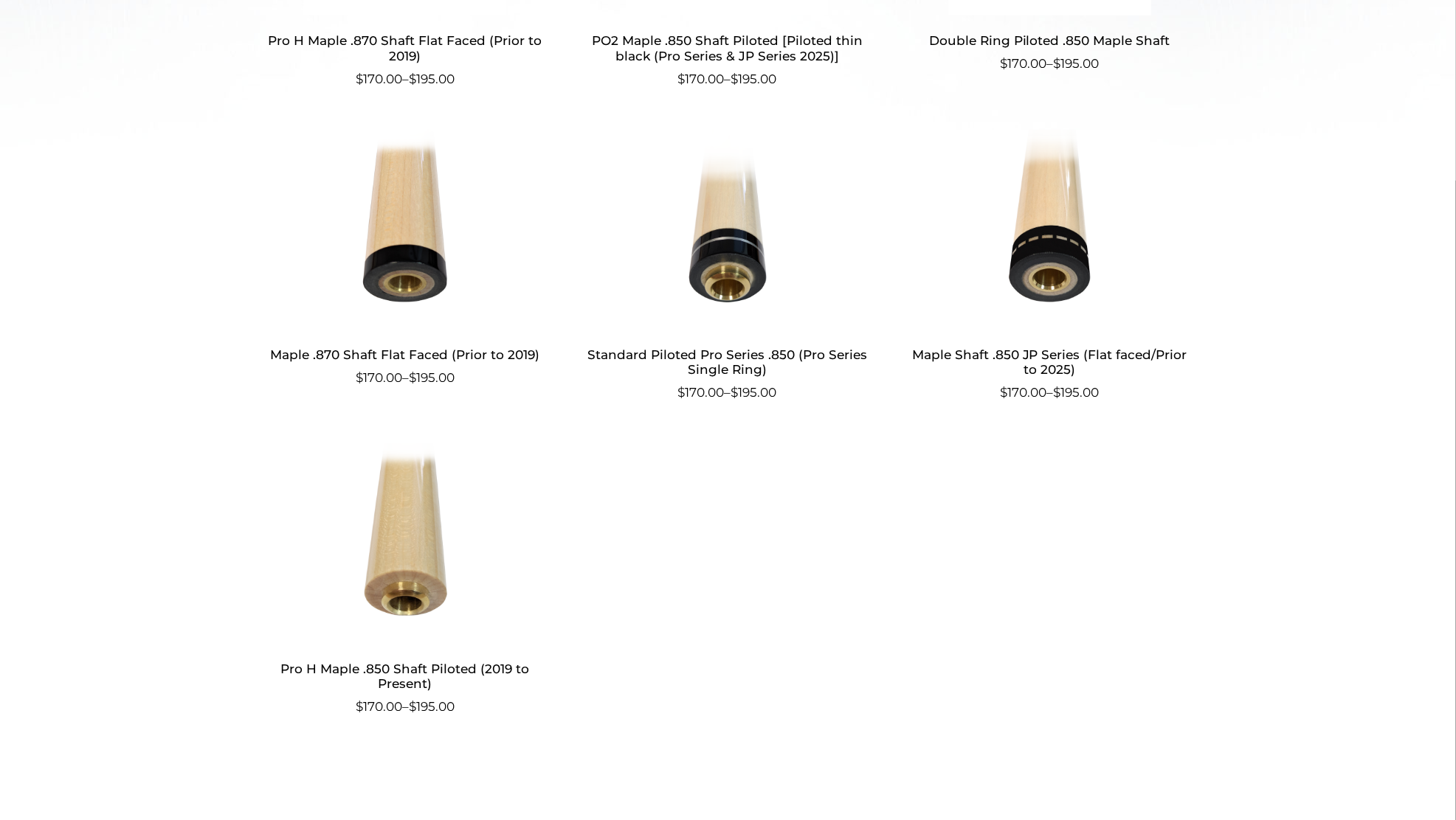
scroll to position [703, 0]
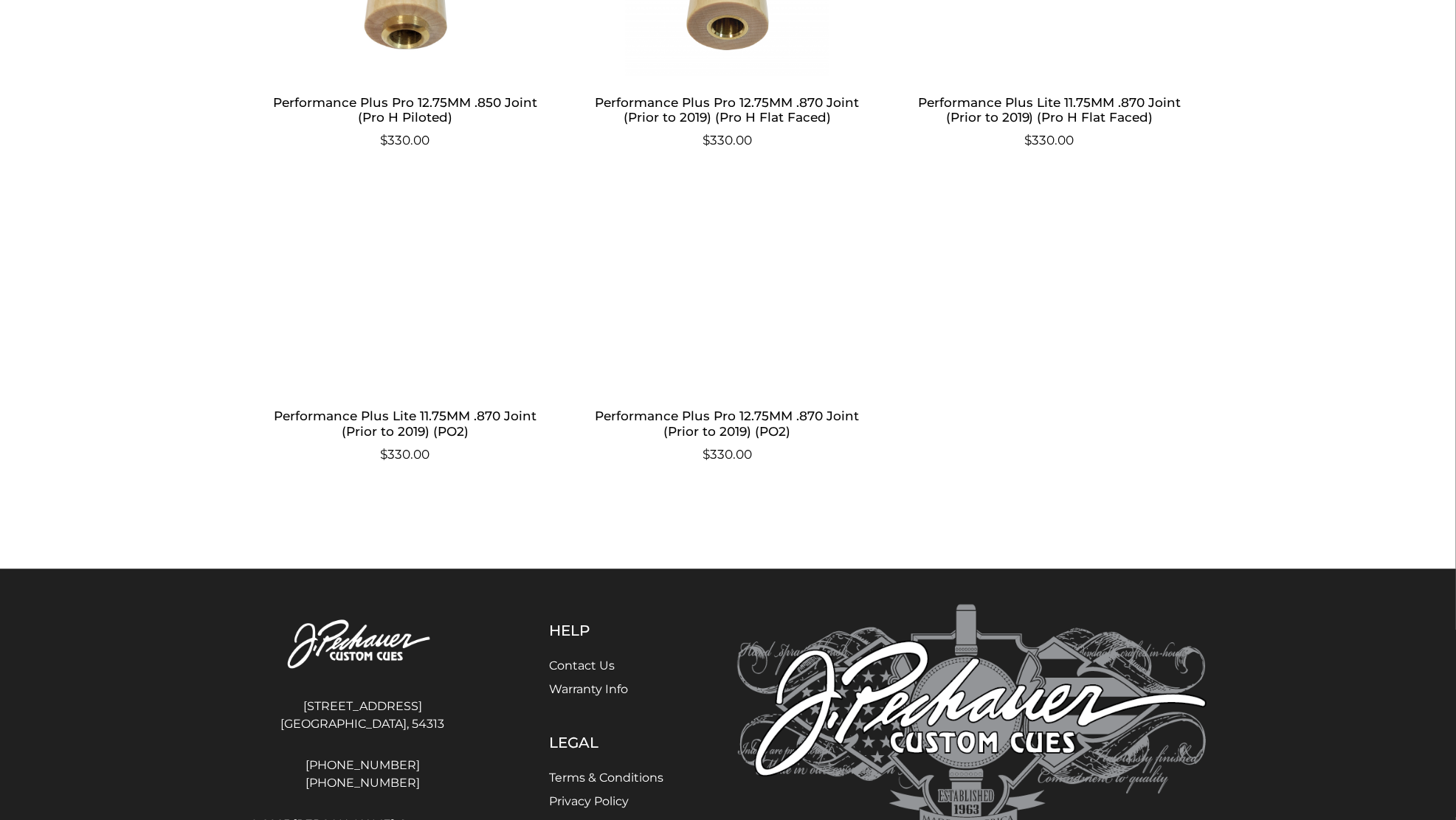
scroll to position [1633, 0]
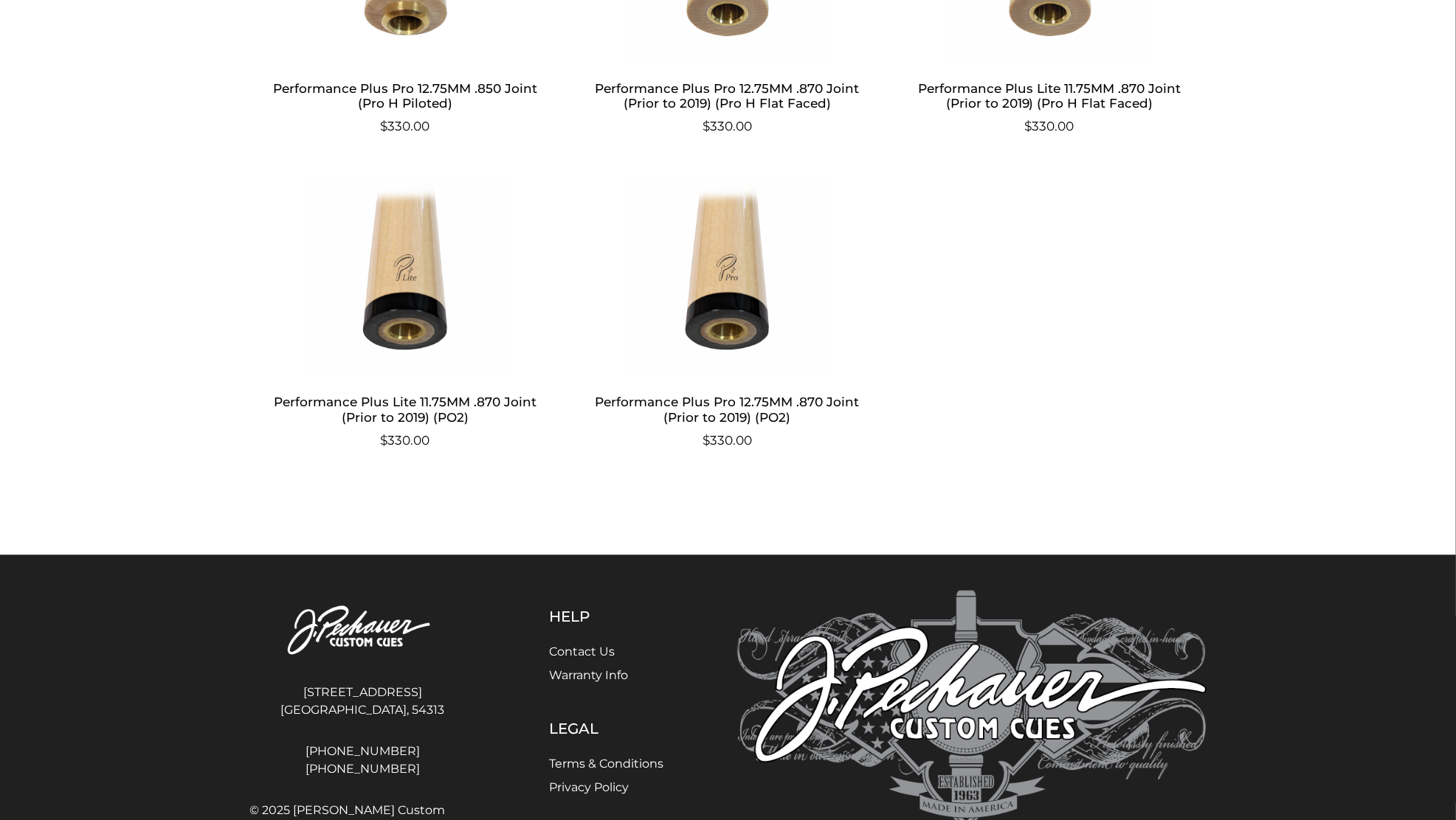
click at [602, 648] on link "Contact Us" at bounding box center [581, 652] width 66 height 14
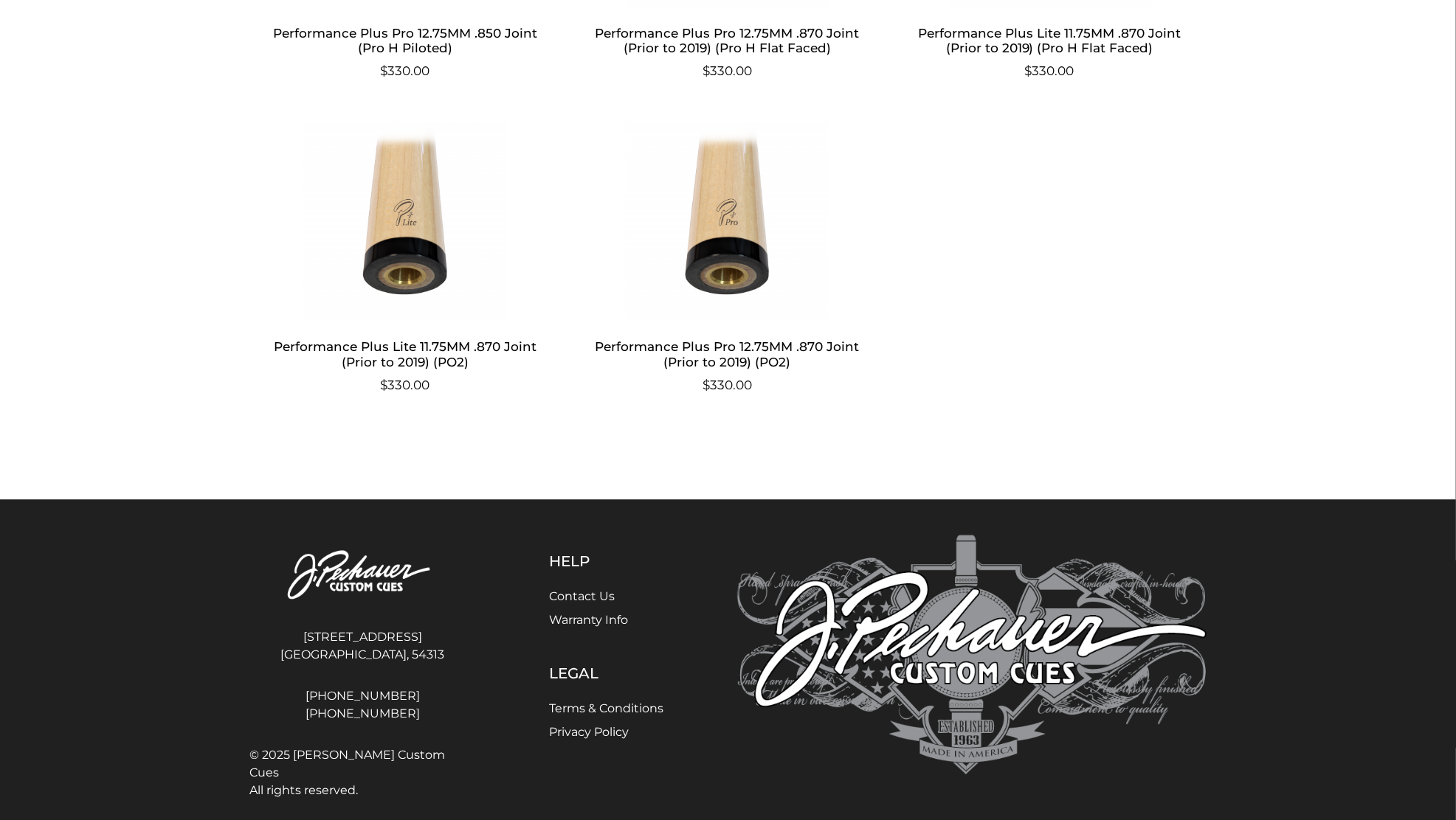
scroll to position [1700, 0]
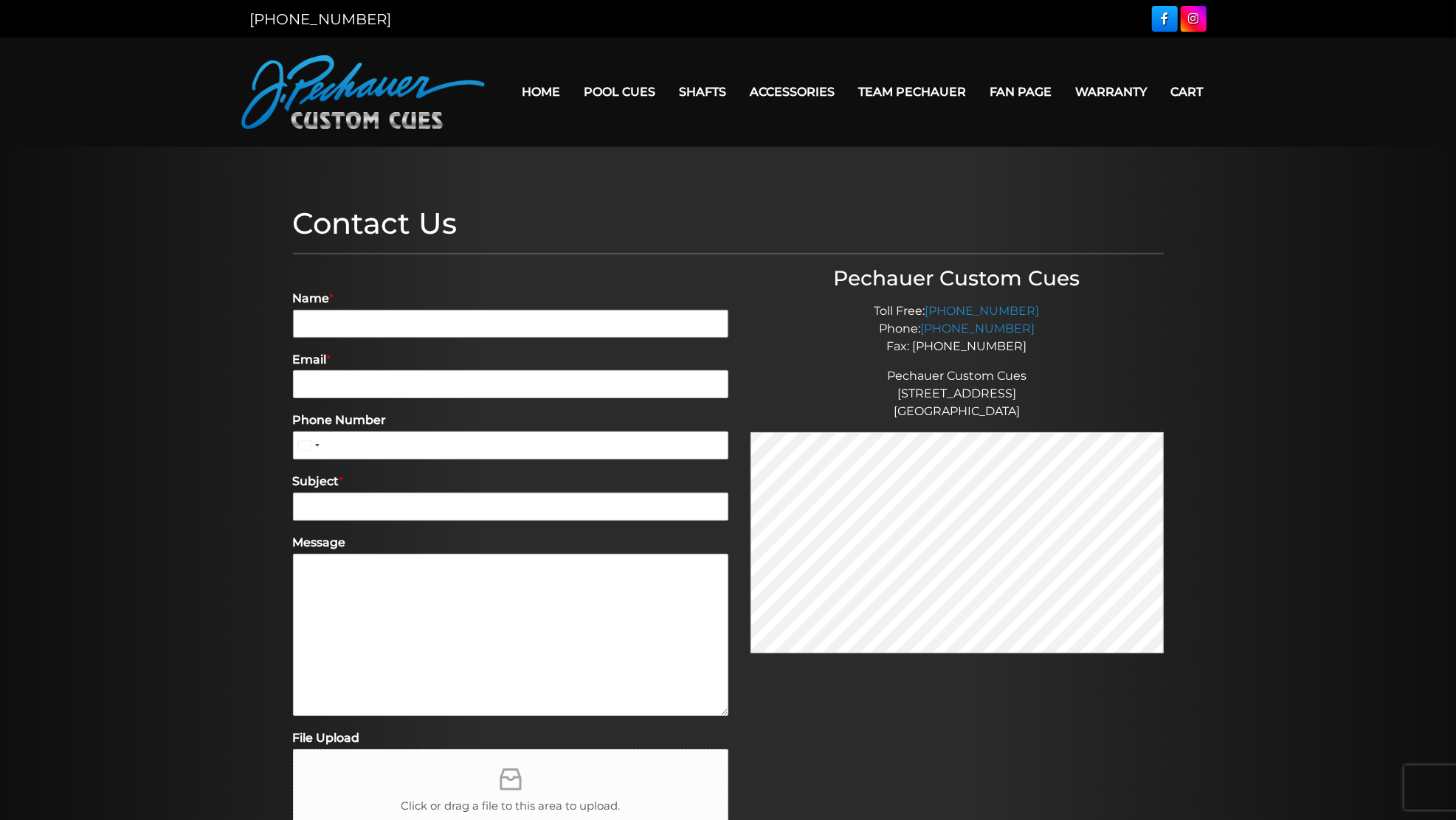
click at [308, 318] on input "Name *" at bounding box center [511, 323] width 436 height 28
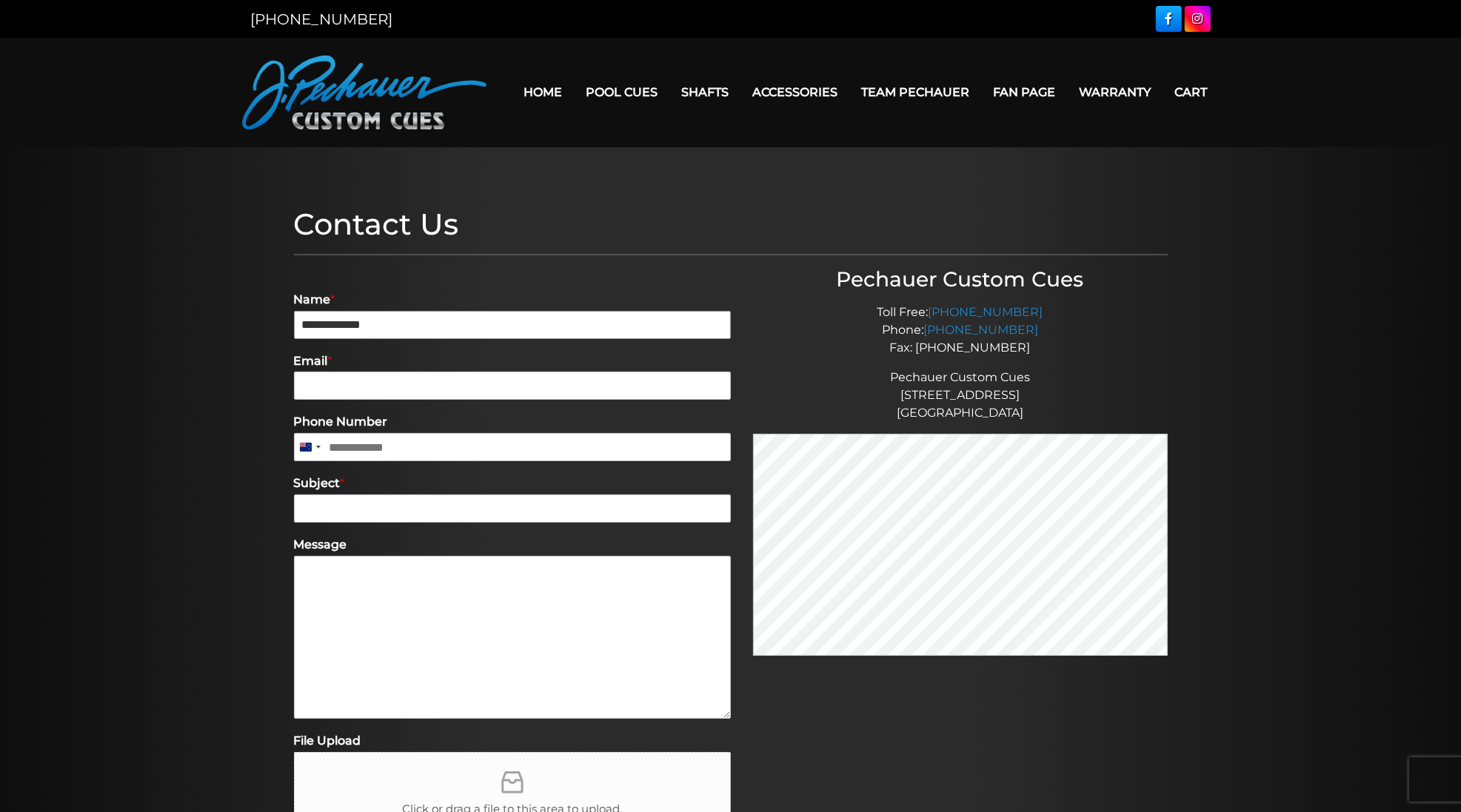
type input "**********"
click at [372, 353] on label "Email *" at bounding box center [512, 361] width 437 height 15
click at [372, 371] on input "Email *" at bounding box center [512, 385] width 437 height 28
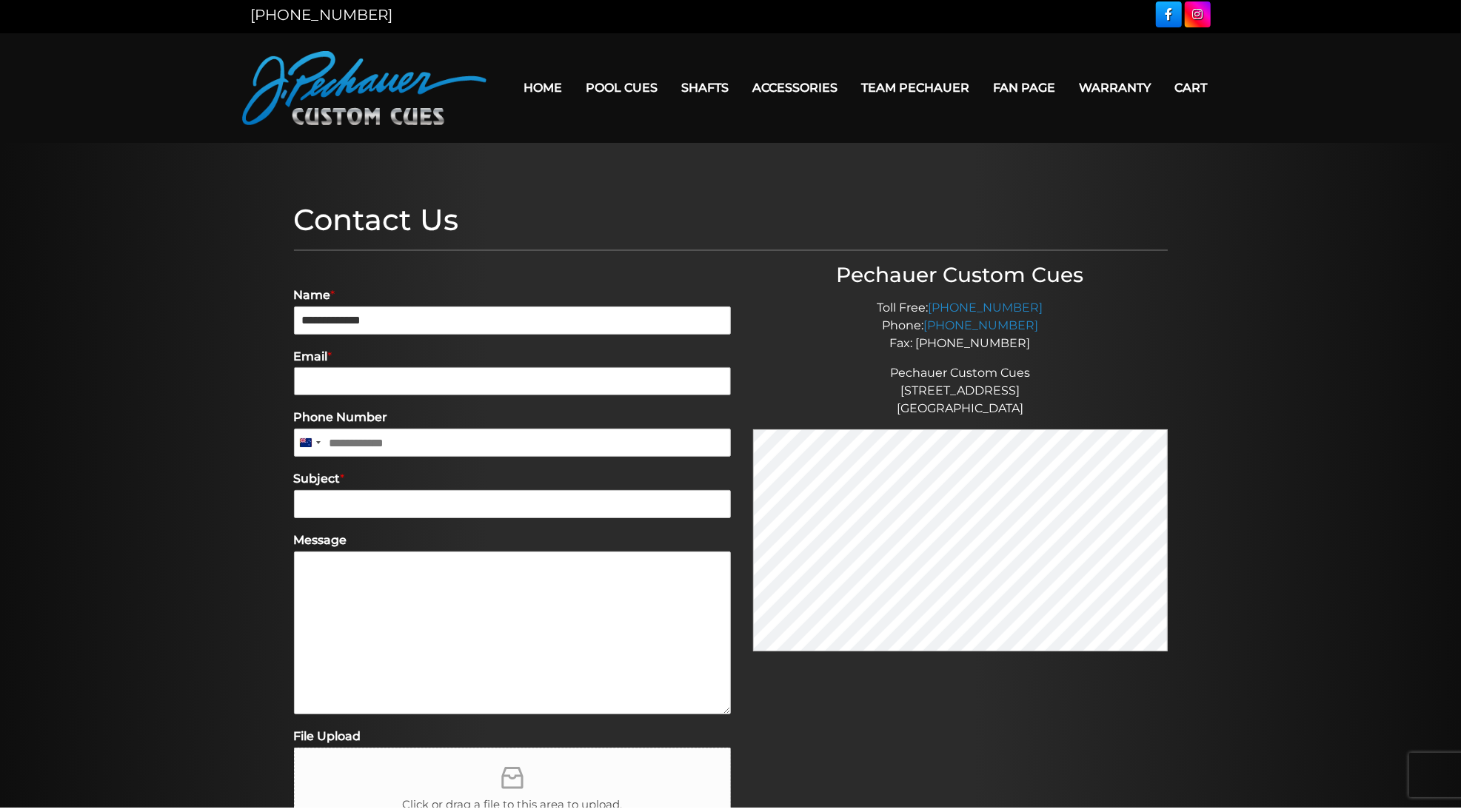
type input "*"
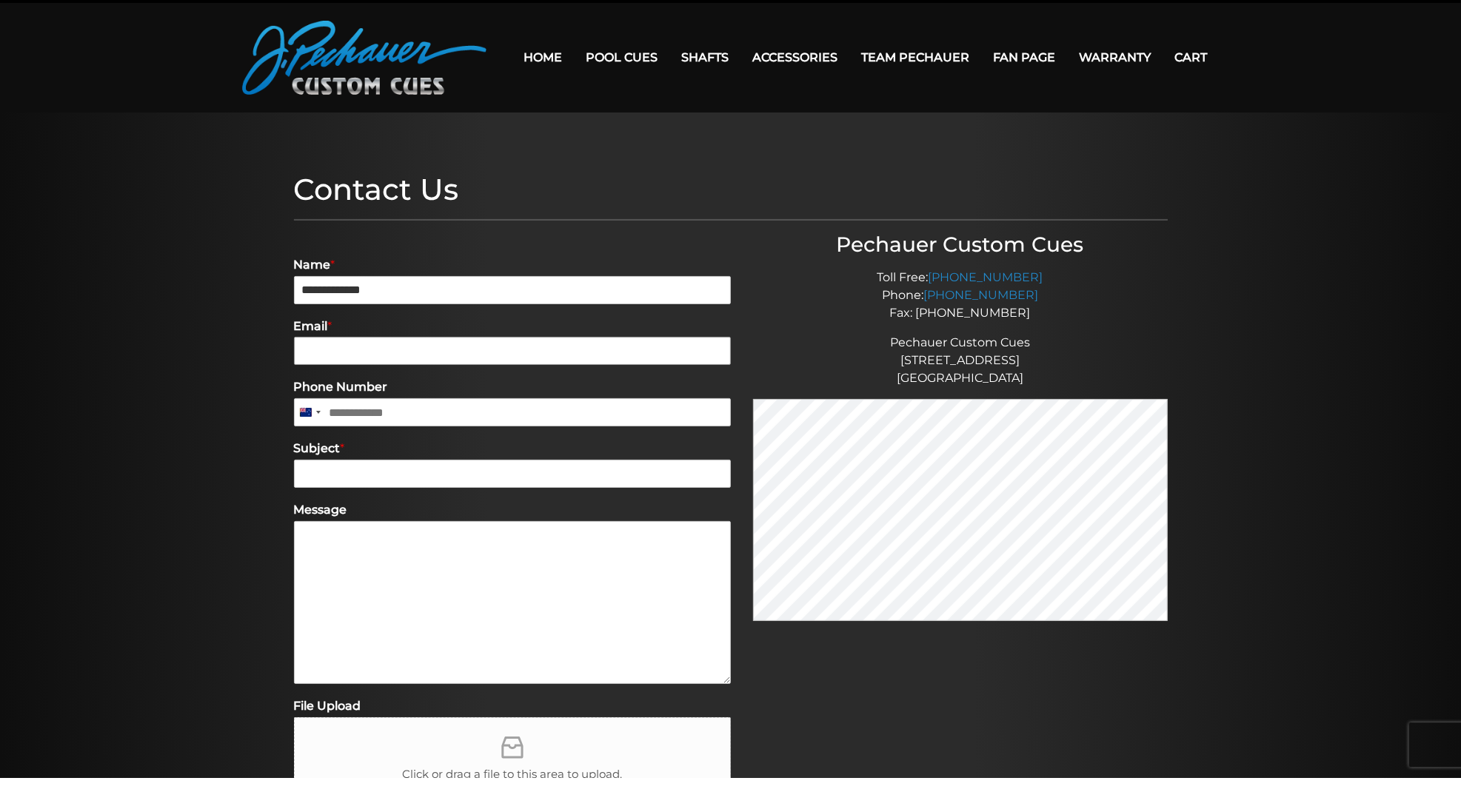
type input "**********"
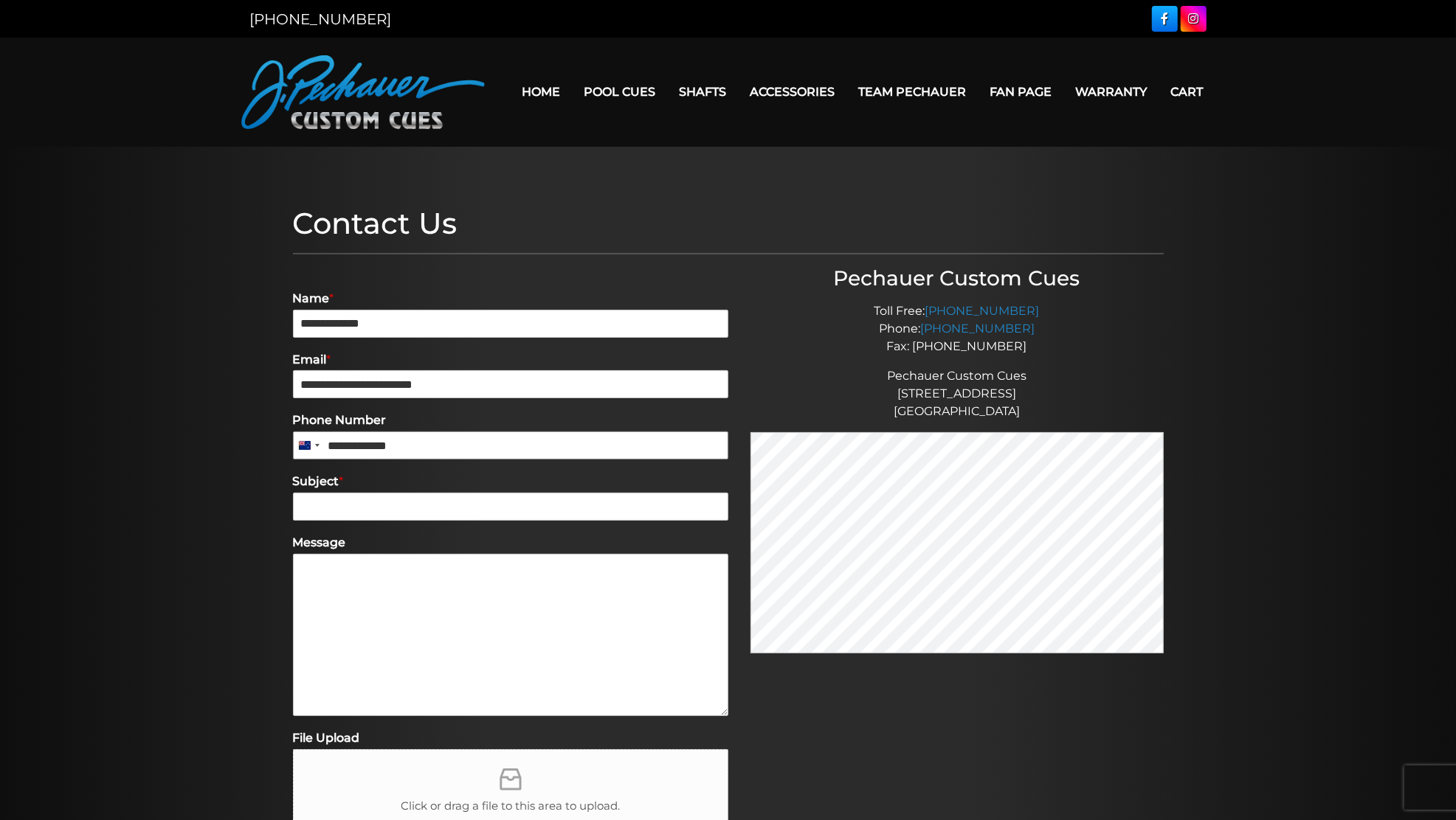
click at [437, 458] on input "**********" at bounding box center [511, 445] width 436 height 28
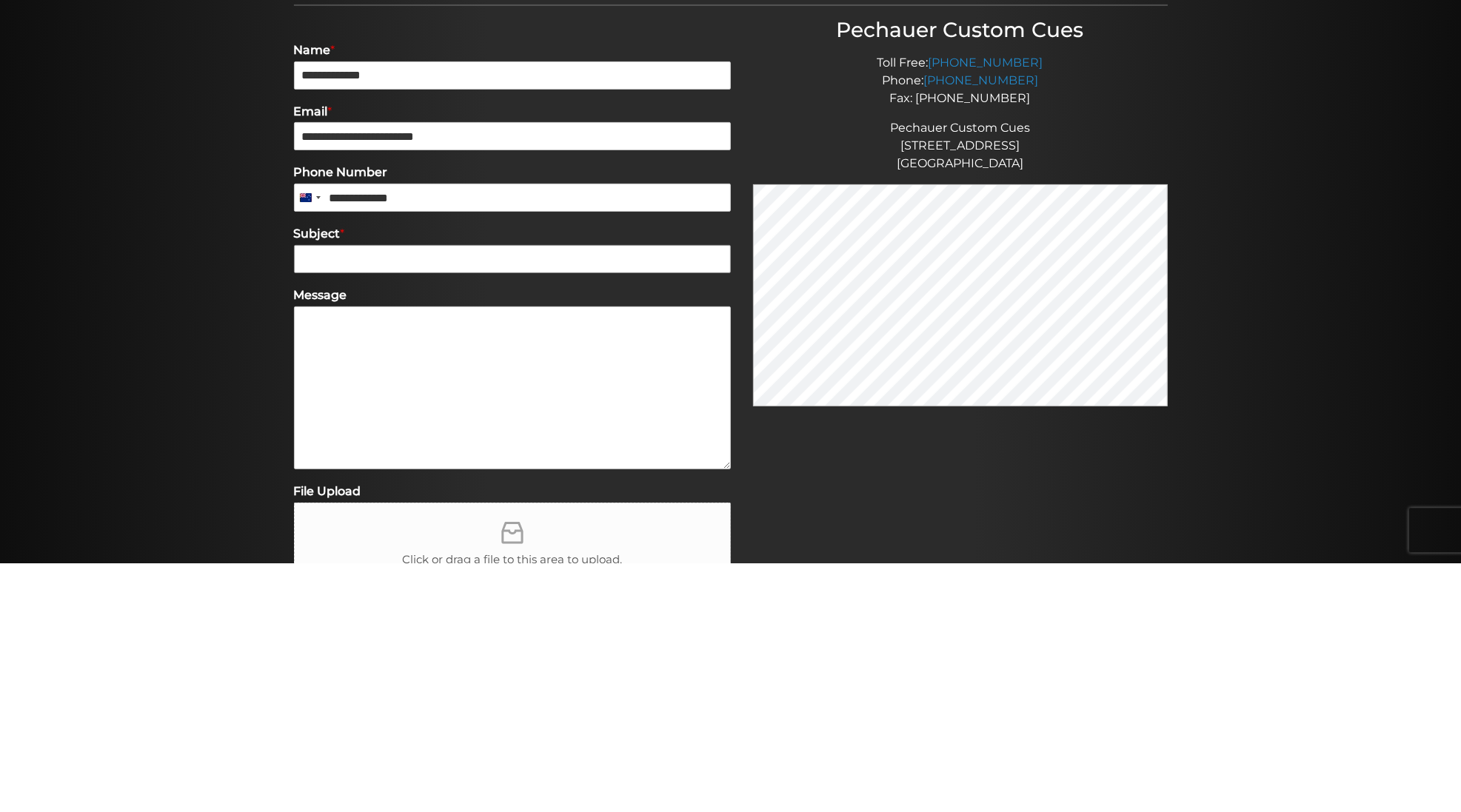
click at [328, 503] on input "Subject *" at bounding box center [512, 508] width 437 height 28
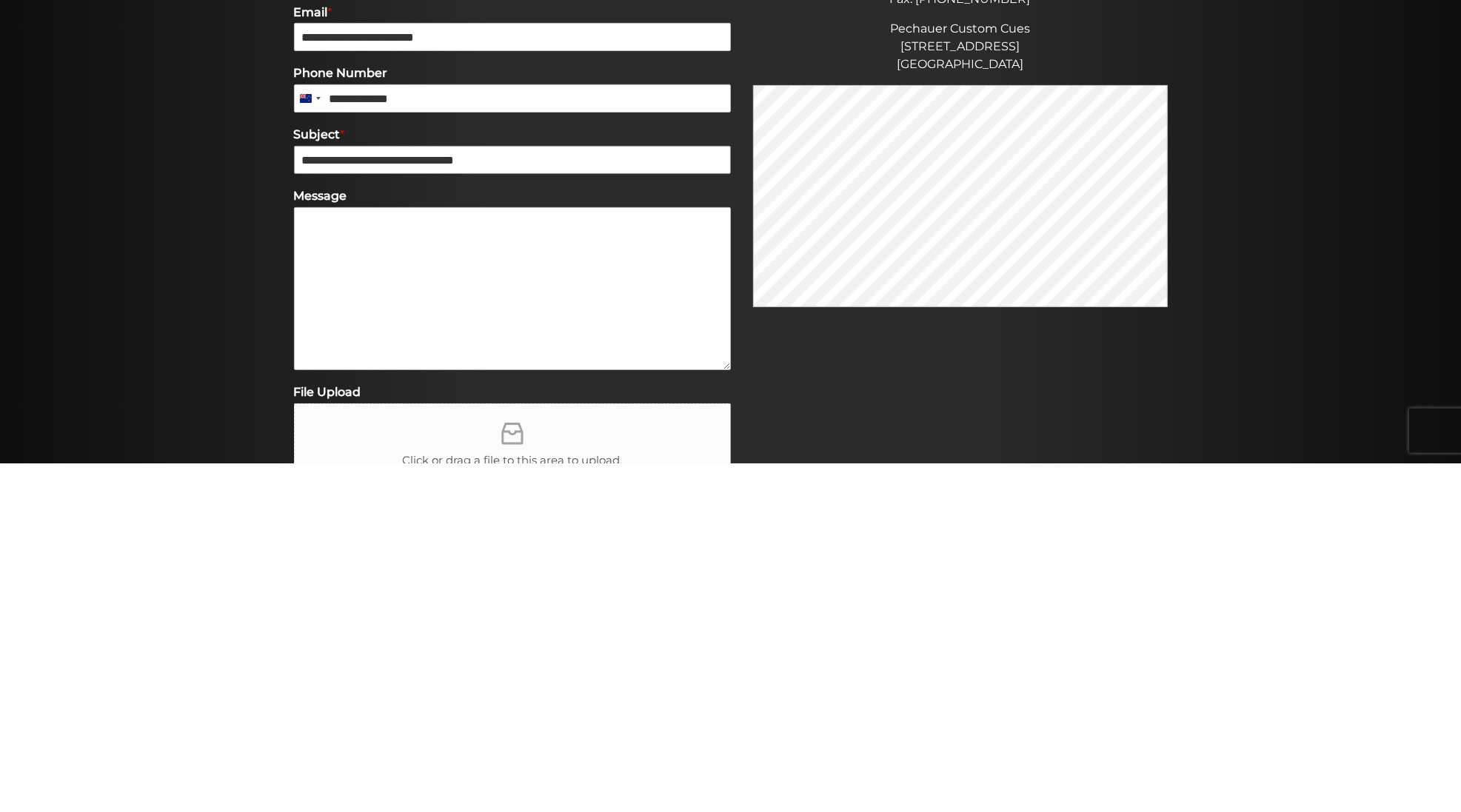
type input "**********"
click at [372, 634] on textarea "Message" at bounding box center [512, 637] width 437 height 163
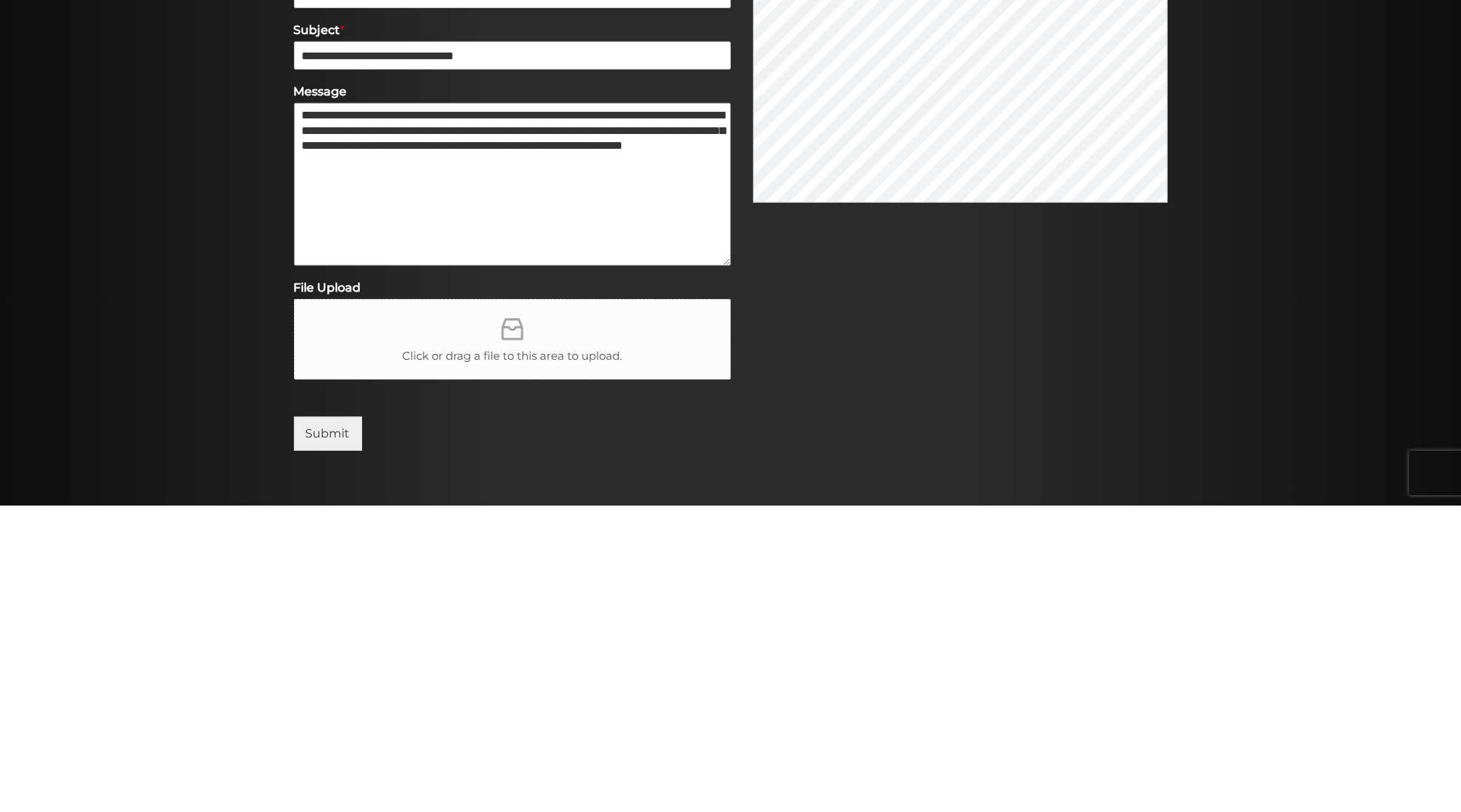
scroll to position [147, 0]
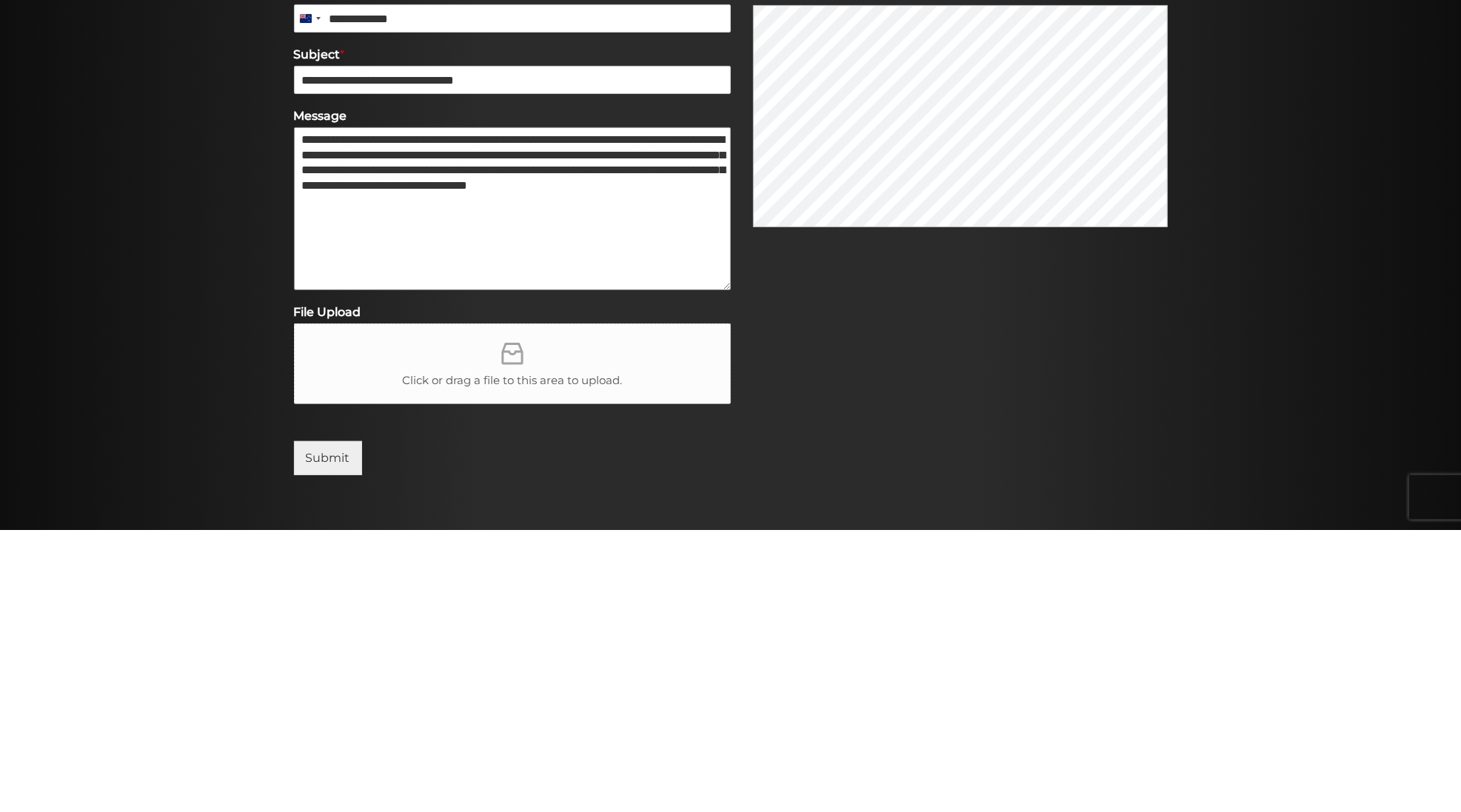
type textarea "**********"
click at [1245, 653] on div at bounding box center [730, 418] width 1461 height 833
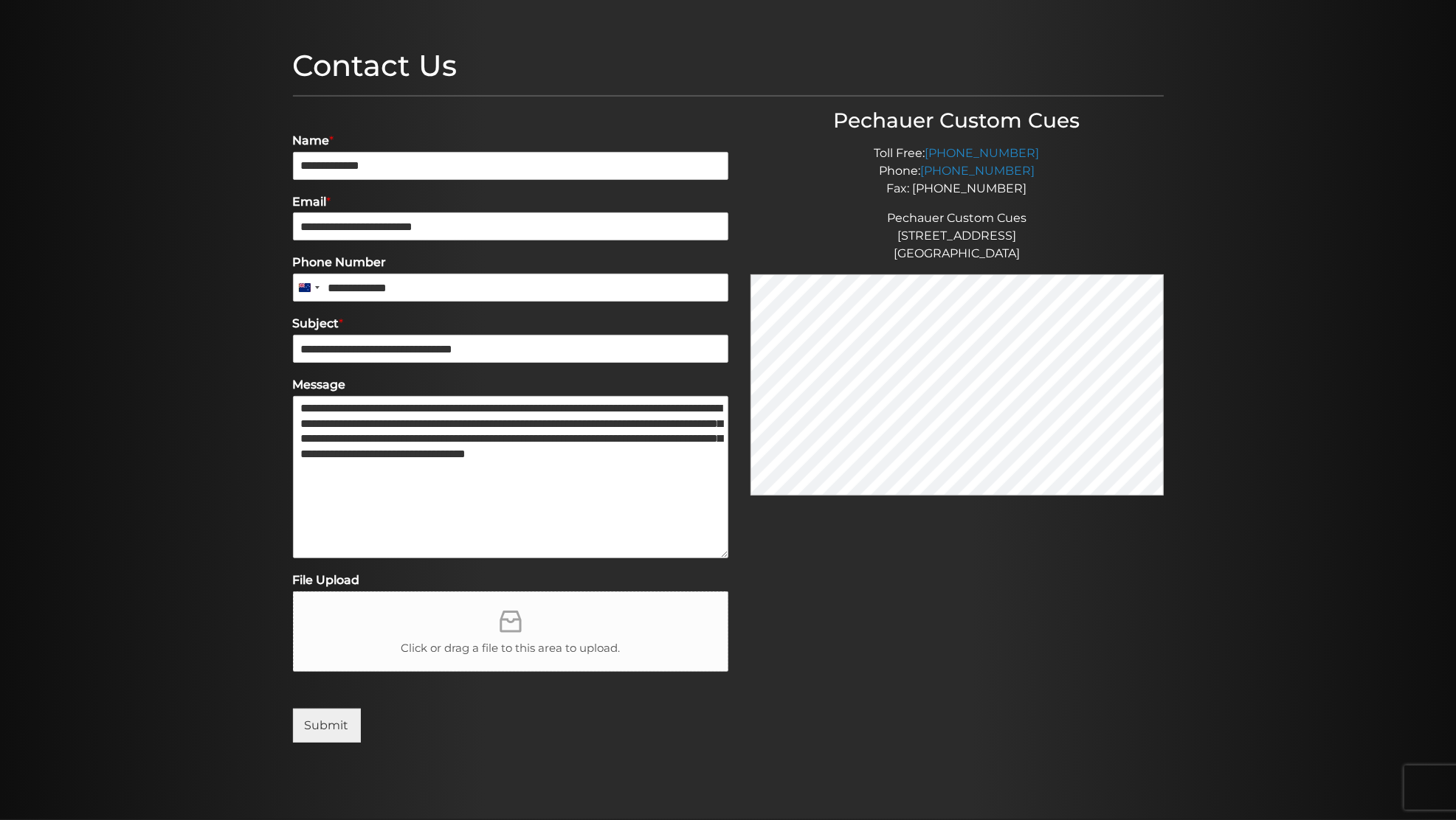
scroll to position [168, 0]
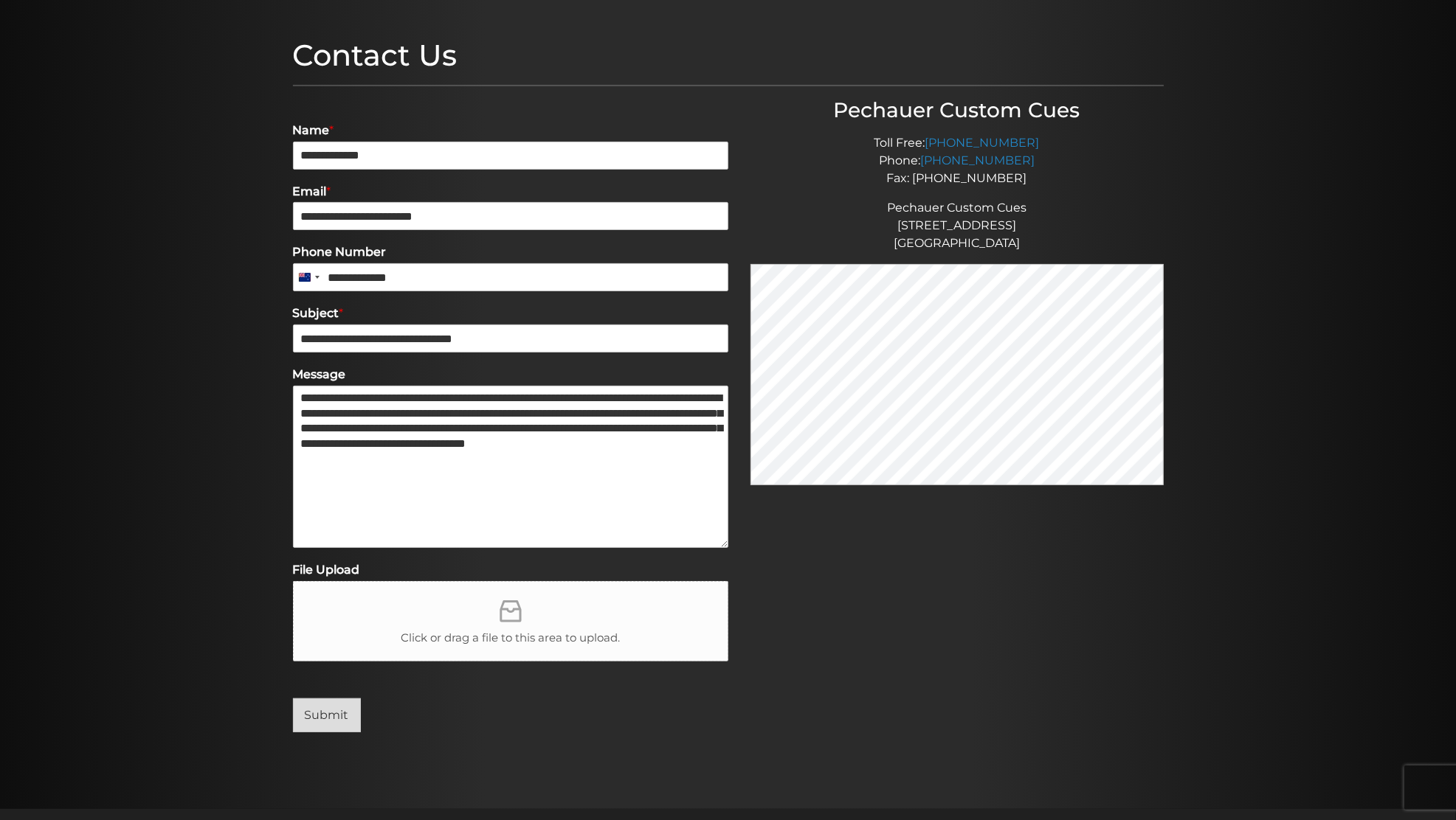
click at [318, 715] on button "Submit" at bounding box center [327, 715] width 68 height 34
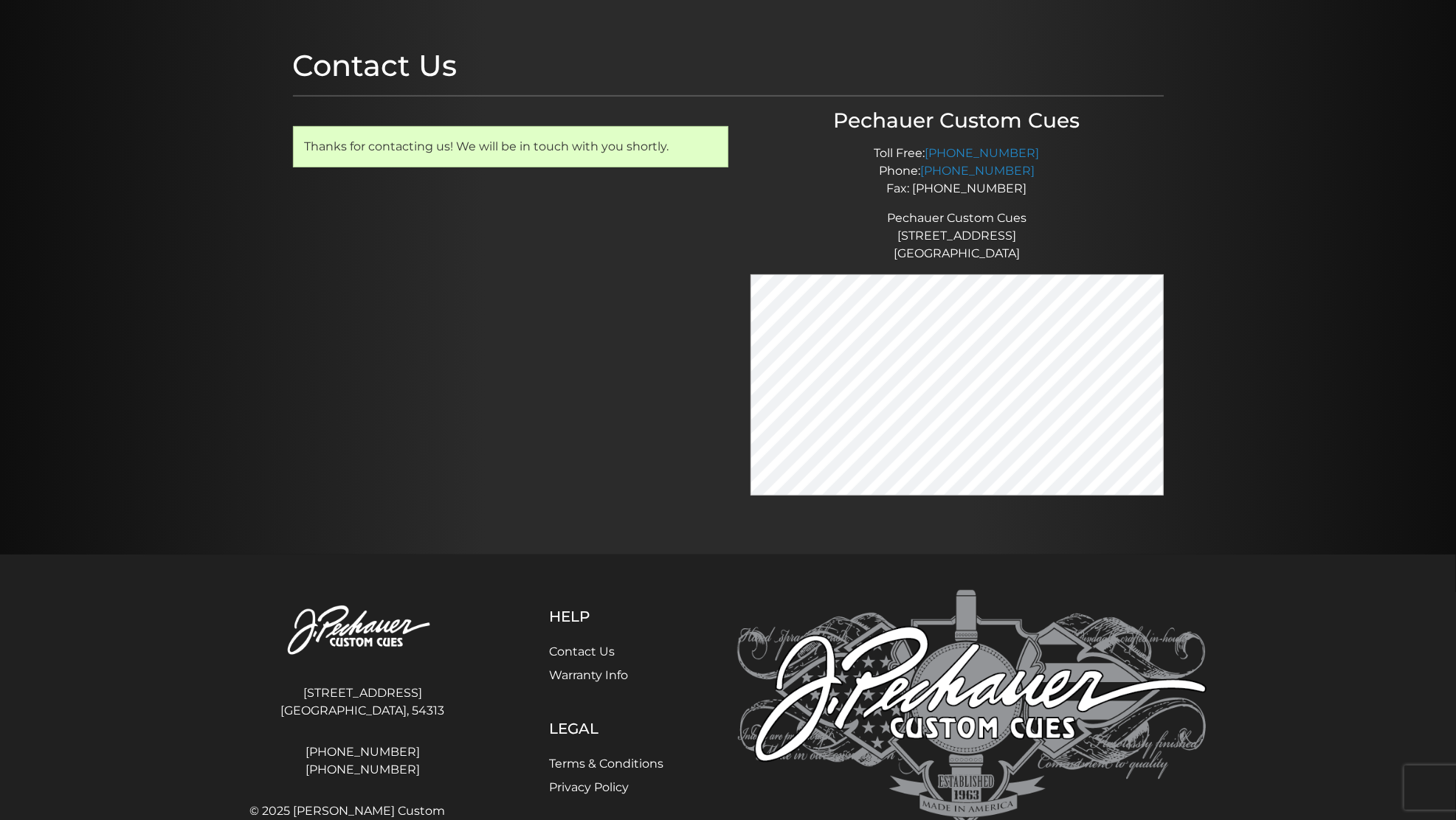
scroll to position [0, 0]
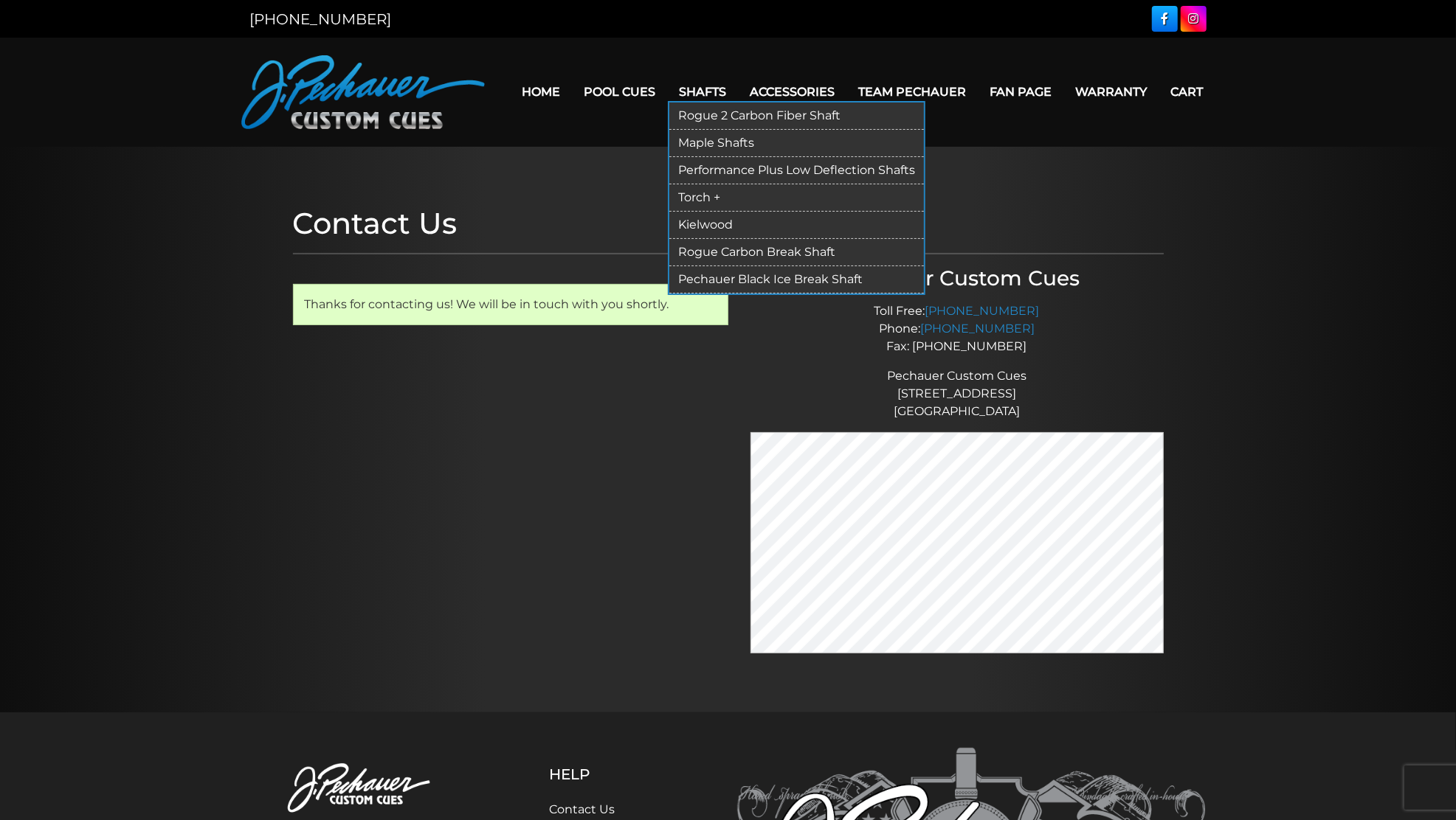
click at [707, 95] on link "Shafts" at bounding box center [703, 92] width 71 height 37
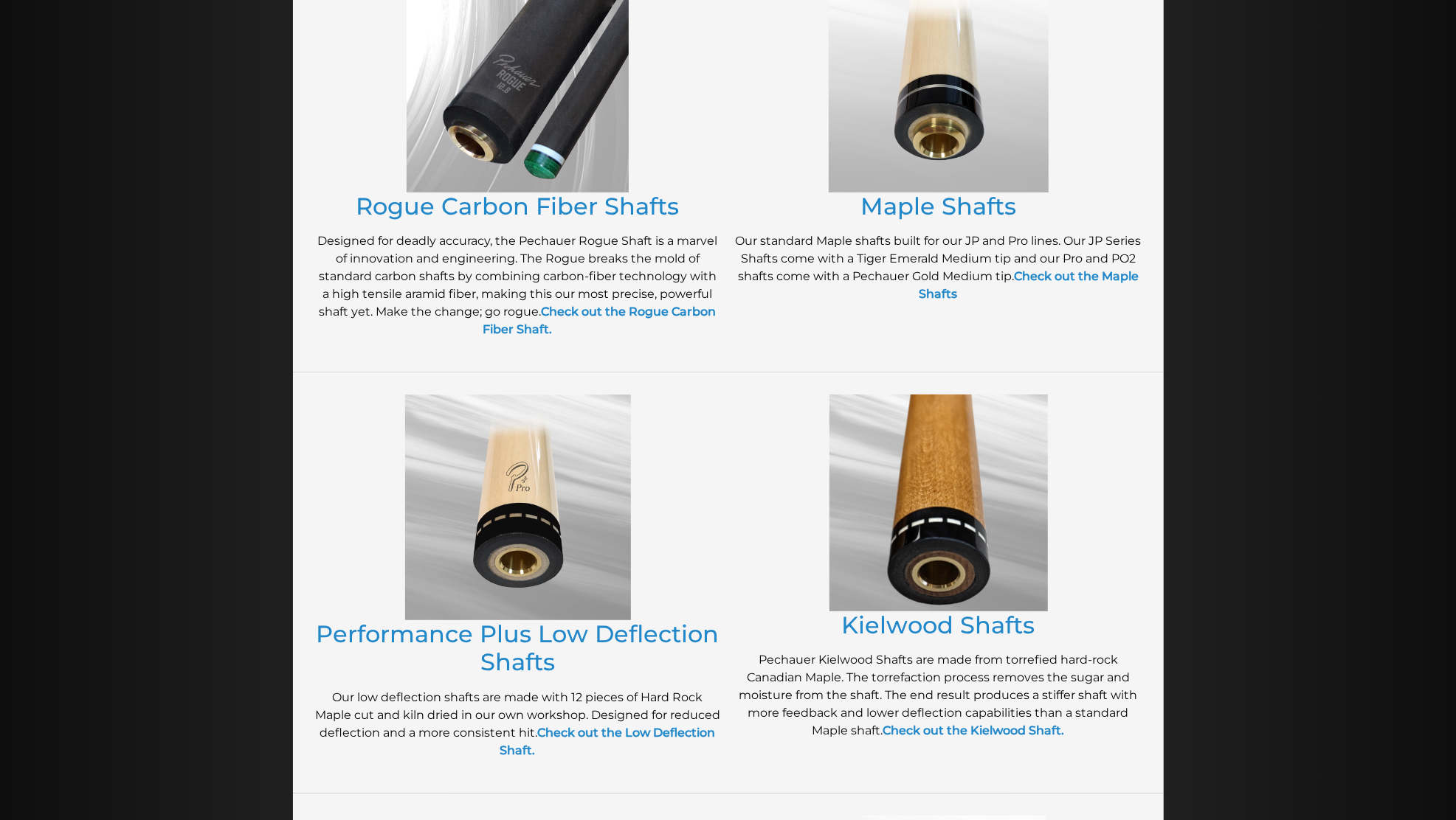
scroll to position [348, 0]
click at [408, 215] on link "Rogue Carbon Fiber Shafts" at bounding box center [518, 208] width 323 height 29
click at [494, 331] on strong "Check out the Rogue Carbon Fiber Shaft." at bounding box center [600, 322] width 233 height 31
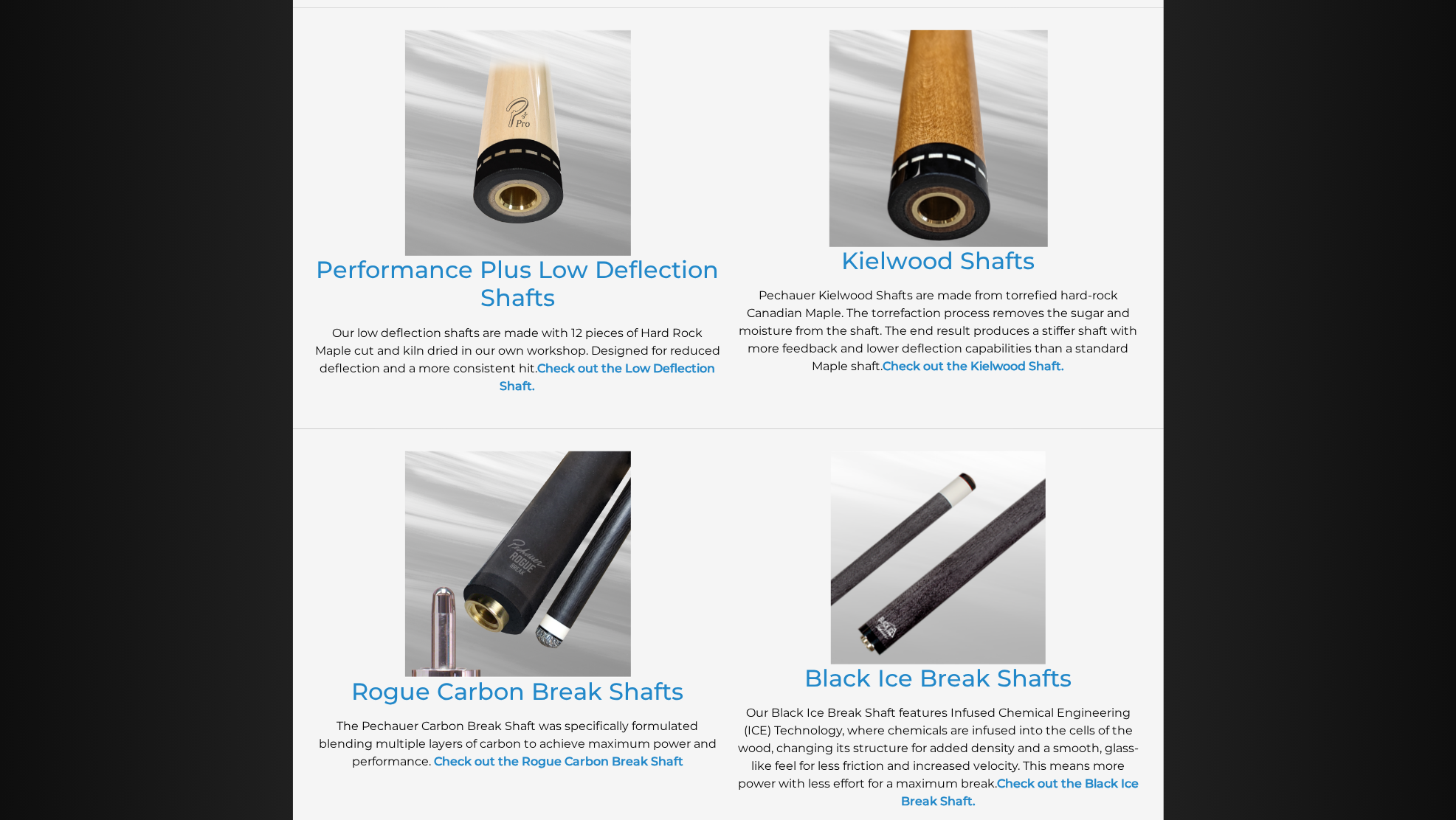
scroll to position [717, 0]
